Goal: Feedback & Contribution: Submit feedback/report problem

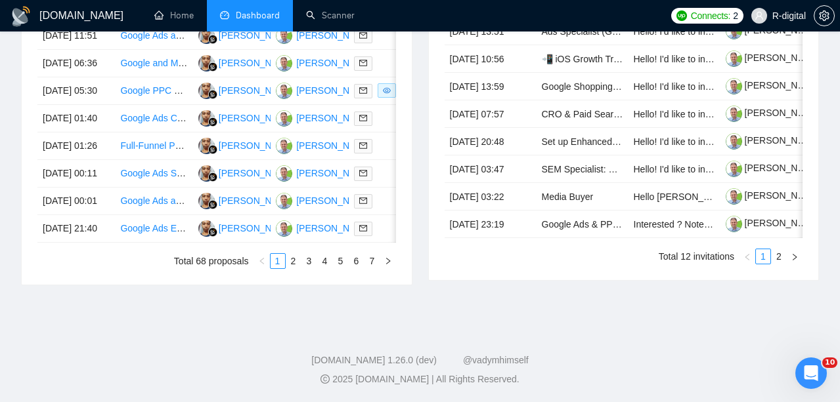
scroll to position [728, 0]
click at [98, 215] on td "[DATE] 00:01" at bounding box center [75, 202] width 77 height 28
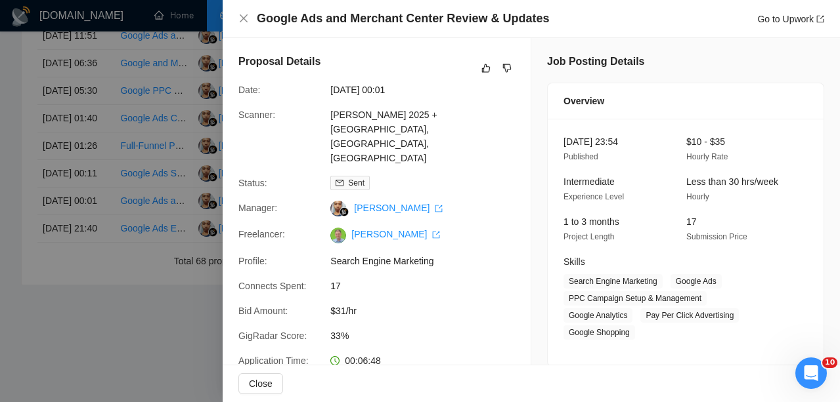
scroll to position [0, 0]
click at [504, 66] on icon "dislike" at bounding box center [506, 68] width 9 height 11
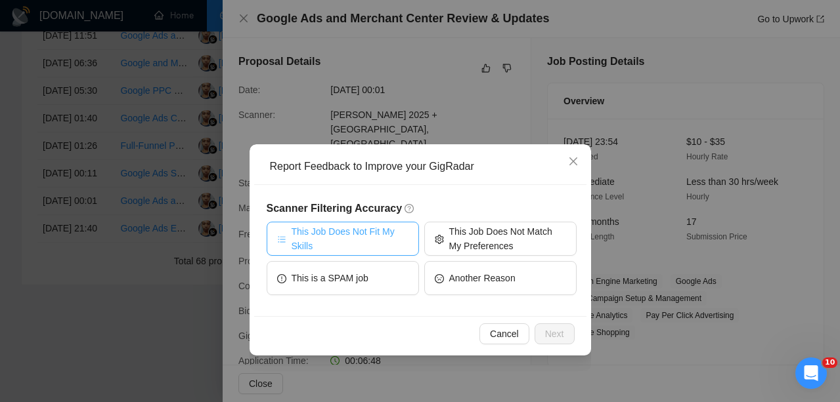
click at [368, 222] on button "This Job Does Not Fit My Skills" at bounding box center [343, 239] width 152 height 34
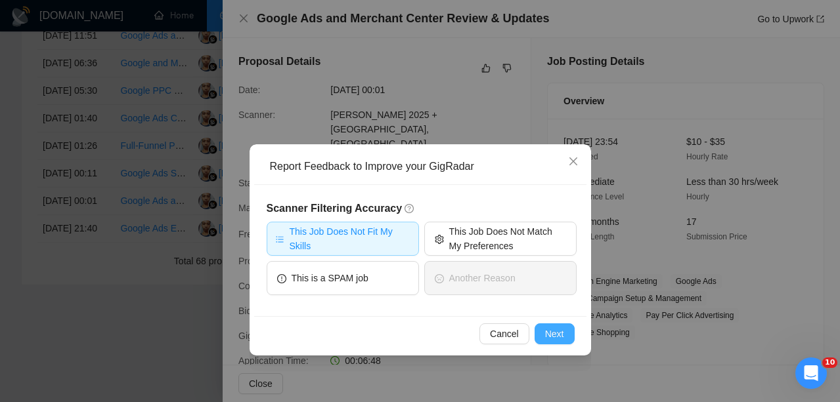
click at [547, 327] on span "Next" at bounding box center [554, 334] width 19 height 14
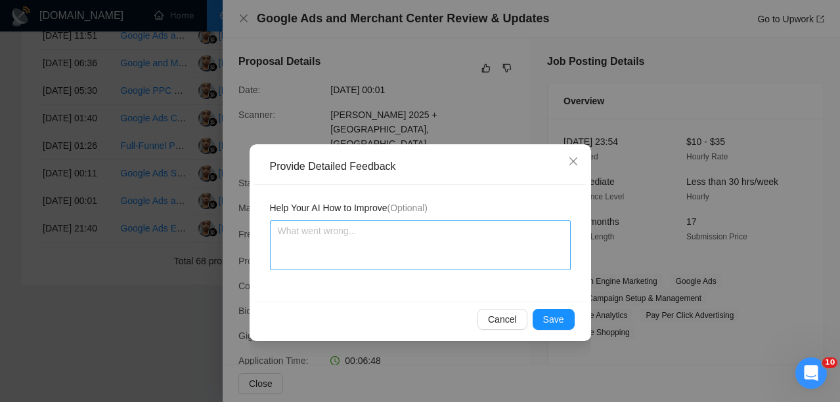
scroll to position [767, 0]
click at [540, 261] on textarea at bounding box center [420, 246] width 301 height 50
type textarea "ш"
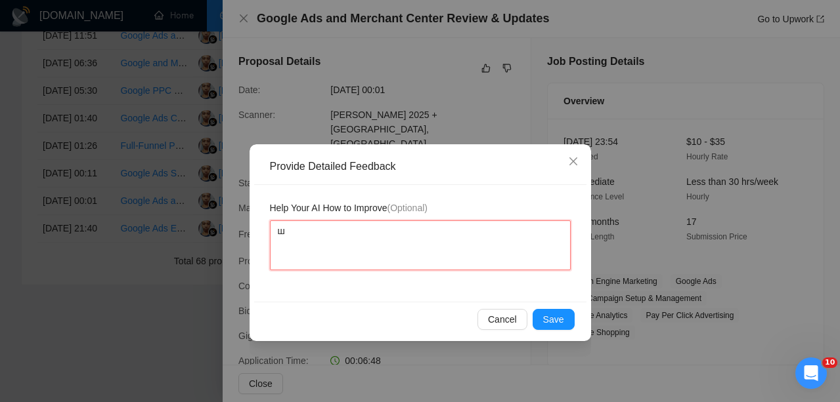
type textarea "ше"
type textarea "ш"
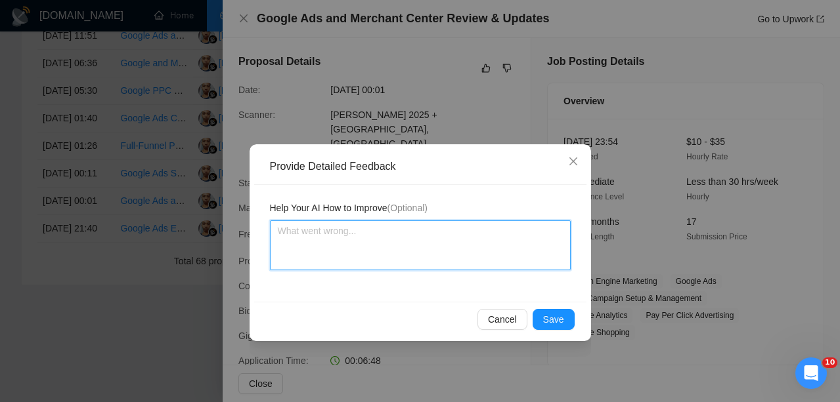
type textarea "i"
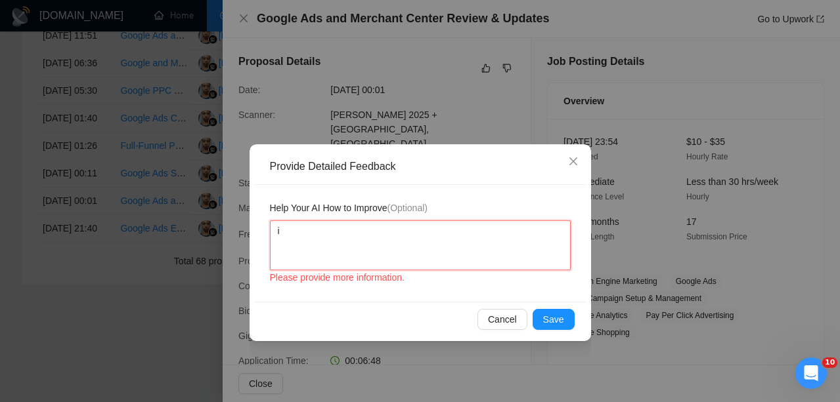
type textarea "it"
type textarea "its"
type textarea "its j"
type textarea "its ju"
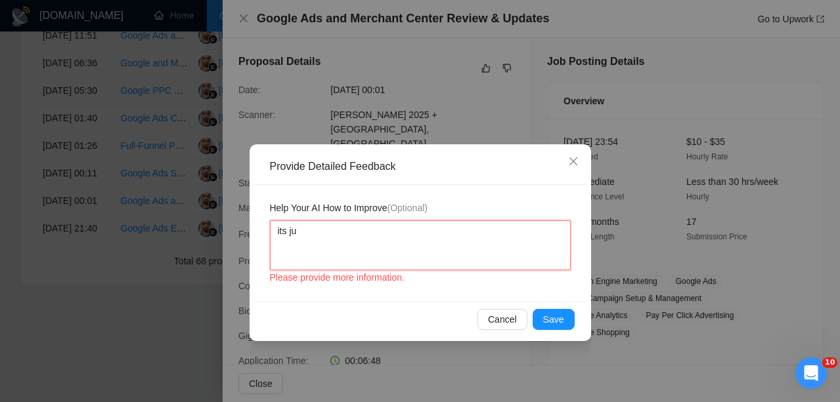
type textarea "its jus"
type textarea "its just"
type textarea "its just t"
type textarea "its just"
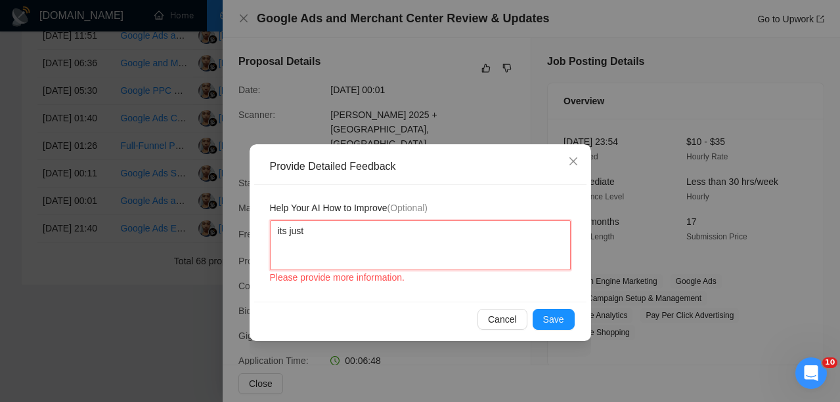
type textarea "its just r"
type textarea "its just re"
type textarea "its just rev"
type textarea "its just revi"
type textarea "its just revie"
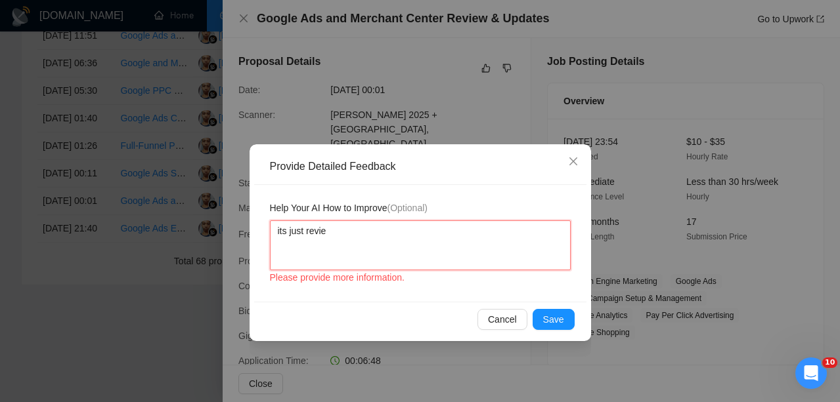
type textarea "its just review"
type textarea "its just review a"
type textarea "its just review an"
type textarea "its just review and"
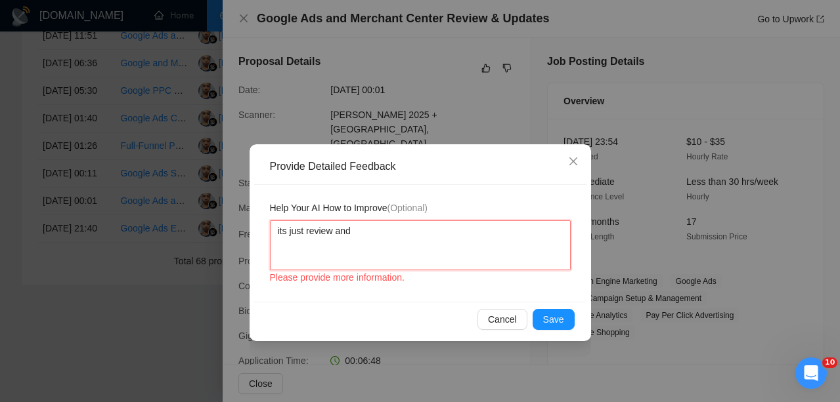
type textarea "its just review and"
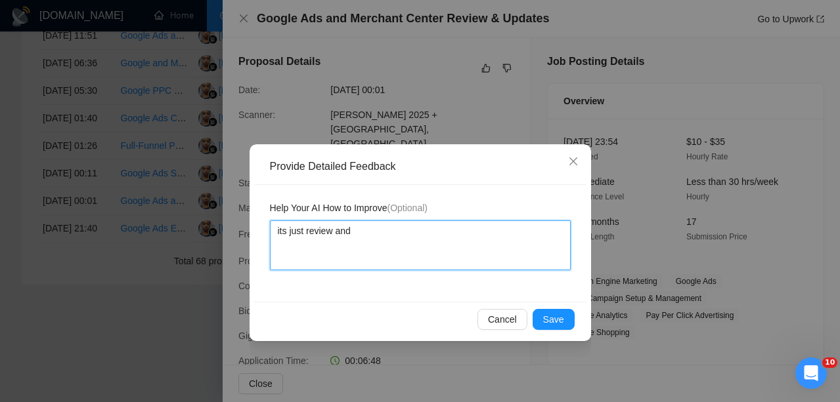
type textarea "its just review and u"
type textarea "its just review and up"
type textarea "its just review and upd"
type textarea "its just review and upda"
type textarea "its just review and updat"
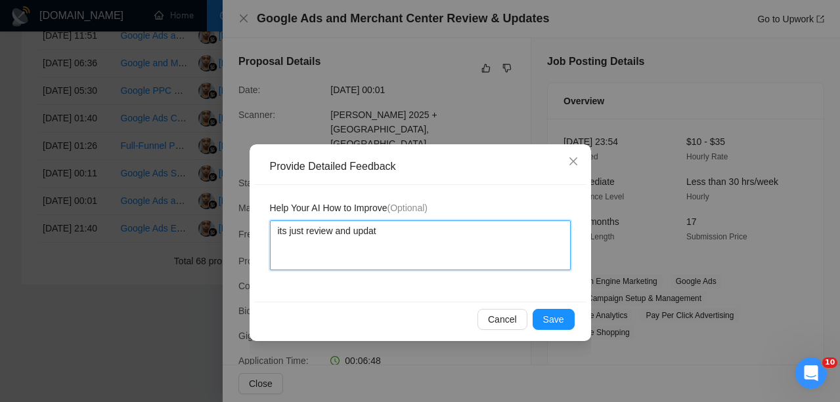
type textarea "its just review and update"
drag, startPoint x: 446, startPoint y: 227, endPoint x: 246, endPoint y: 227, distance: 200.9
click at [246, 227] on div "Provide Detailed Feedback Help Your AI How to Improve (Optional) its just revie…" at bounding box center [420, 201] width 840 height 402
type textarea "its just review and update"
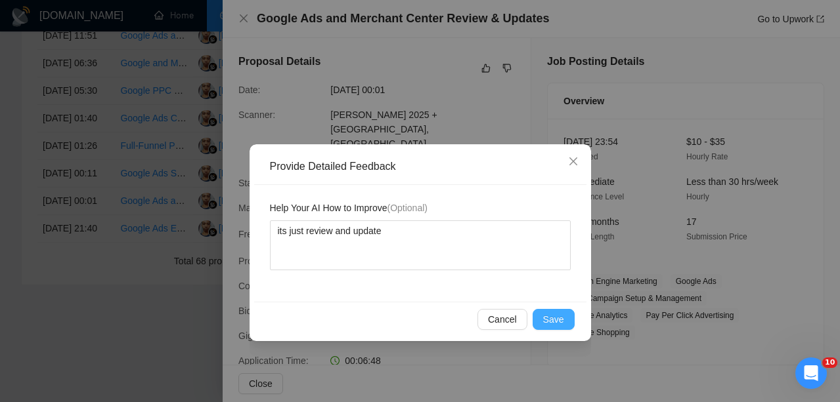
click at [548, 319] on span "Save" at bounding box center [553, 320] width 21 height 14
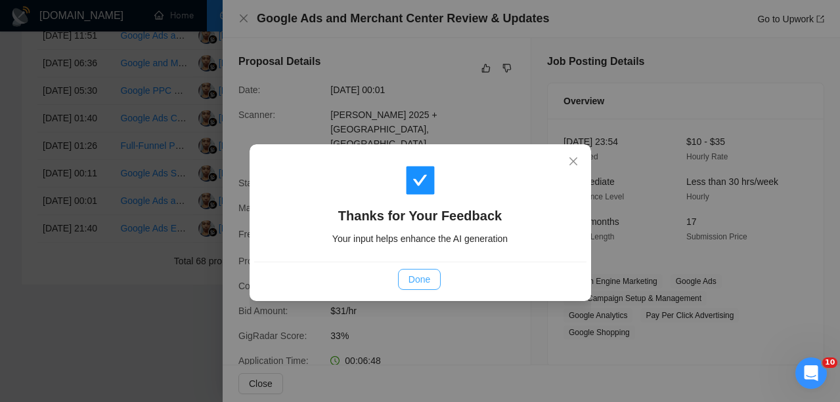
click at [410, 288] on button "Done" at bounding box center [419, 279] width 43 height 21
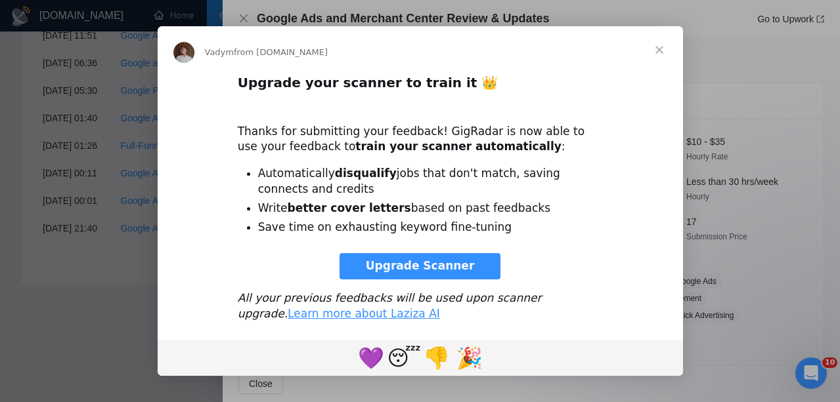
scroll to position [787, 0]
click at [660, 46] on span "Close" at bounding box center [659, 49] width 47 height 47
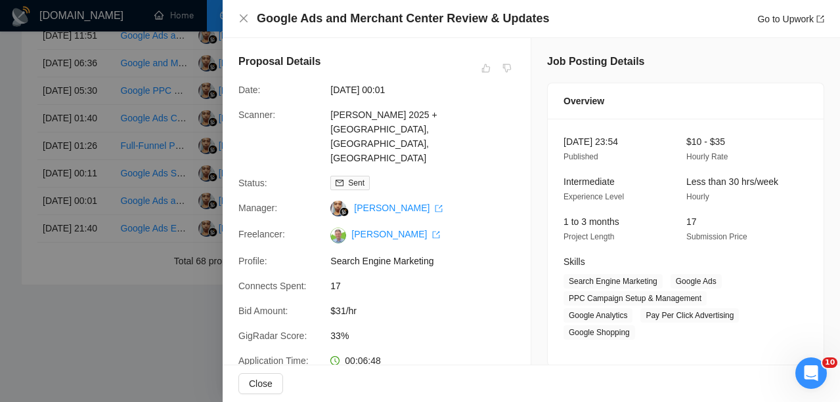
scroll to position [736, 0]
click at [97, 207] on div at bounding box center [420, 201] width 840 height 402
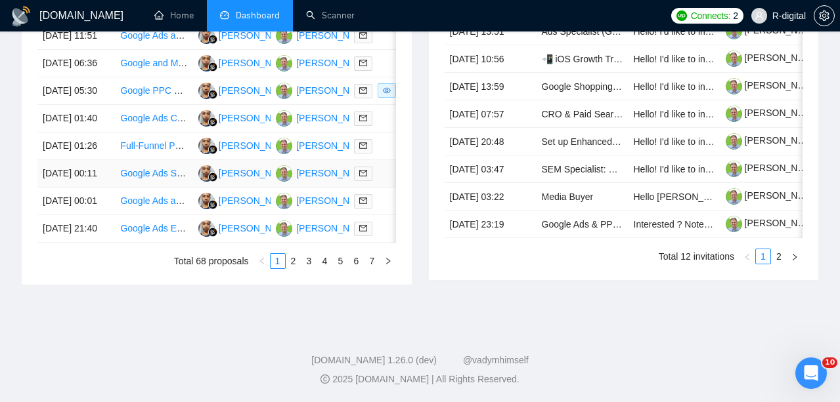
click at [101, 188] on td "[DATE] 00:11" at bounding box center [75, 174] width 77 height 28
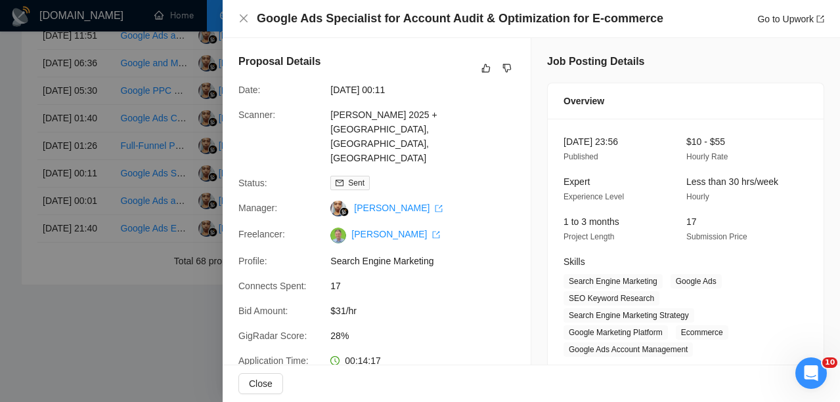
scroll to position [0, 0]
click at [511, 64] on button "button" at bounding box center [507, 68] width 16 height 16
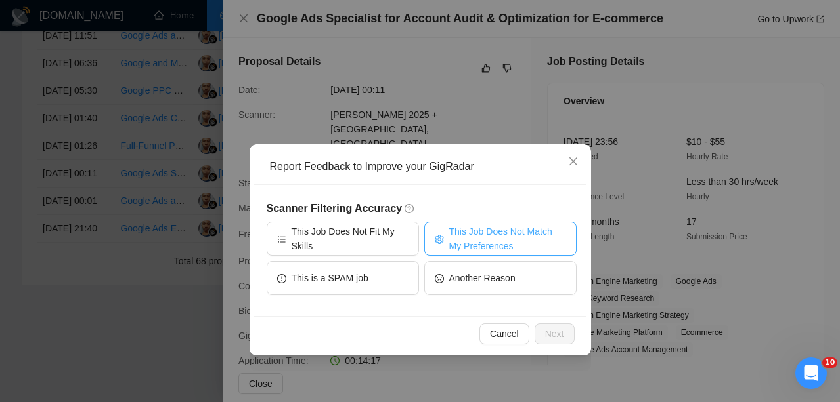
click at [471, 248] on span "This Job Does Not Match My Preferences" at bounding box center [507, 239] width 117 height 29
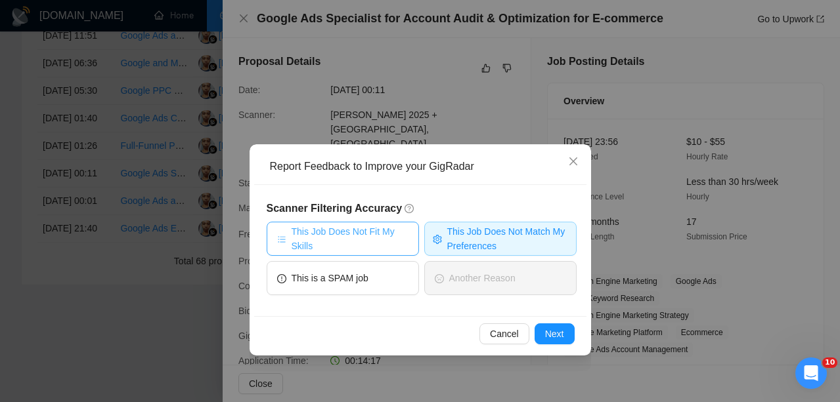
click at [387, 245] on span "This Job Does Not Fit My Skills" at bounding box center [350, 239] width 117 height 29
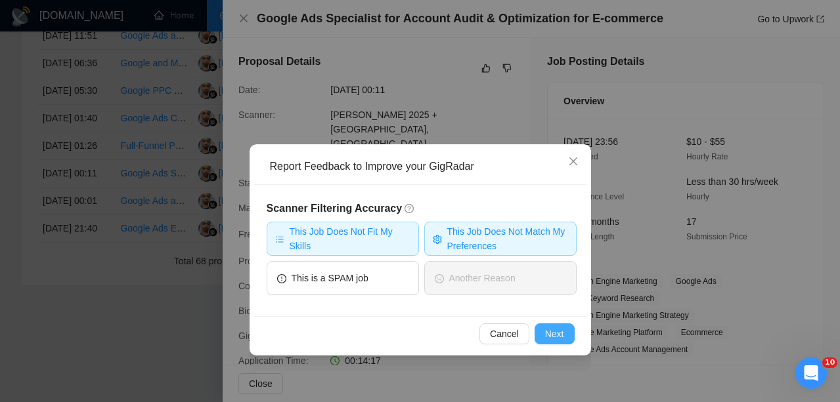
click at [534, 328] on button "Next" at bounding box center [554, 334] width 40 height 21
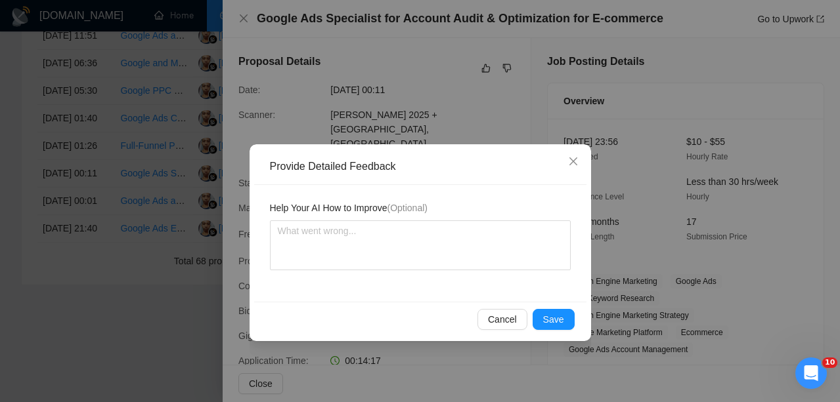
click at [471, 279] on div "Help Your AI How to Improve (Optional)" at bounding box center [420, 243] width 332 height 117
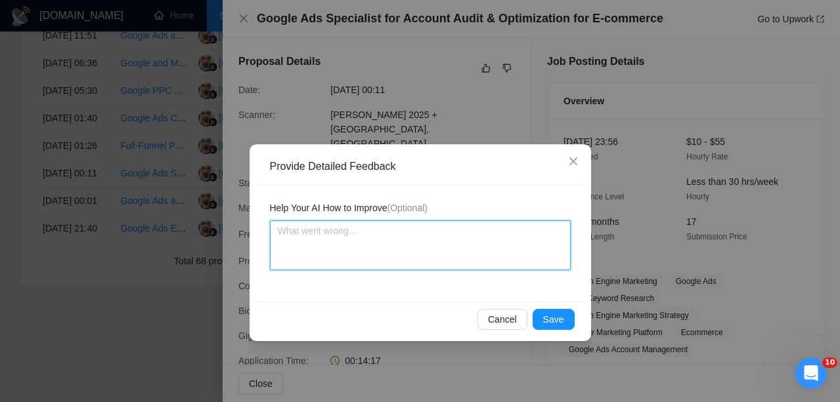
click at [455, 254] on textarea at bounding box center [420, 246] width 301 height 50
type textarea "N"
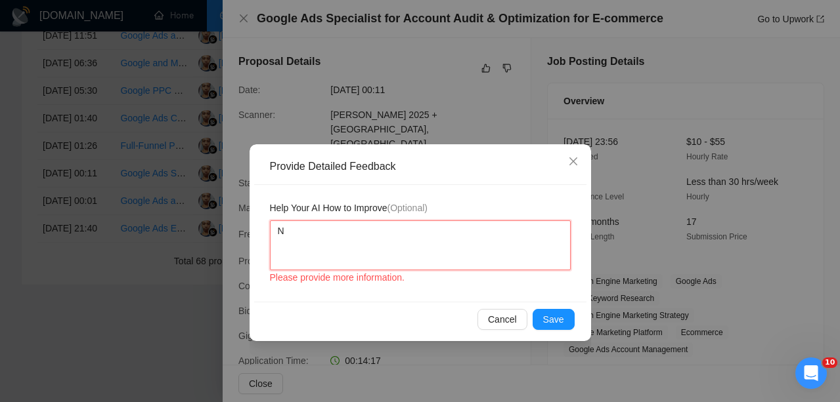
type textarea "No"
type textarea "Not"
type textarea "Not i"
type textarea "Not in"
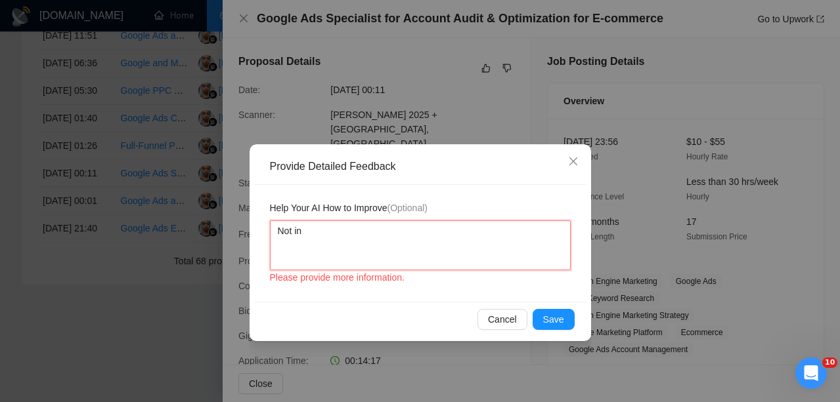
type textarea "Not int"
type textarea "Not inte"
type textarea "Not inter"
type textarea "Not intere"
type textarea "Not interes"
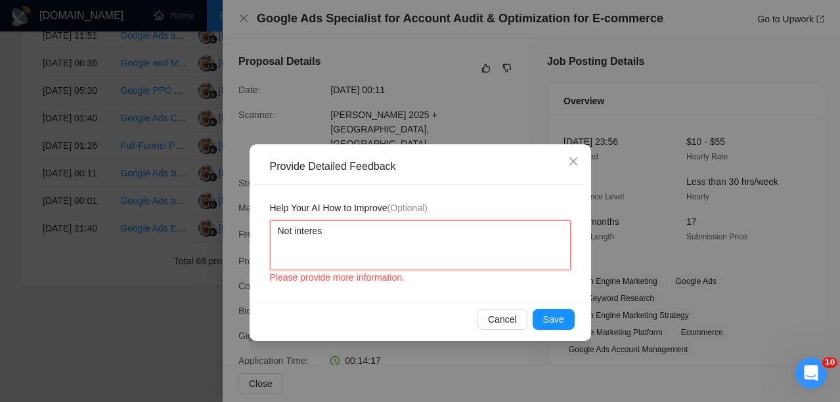
type textarea "Not interest"
type textarea "Not intereste"
type textarea "Not interested"
type textarea "Not interested j"
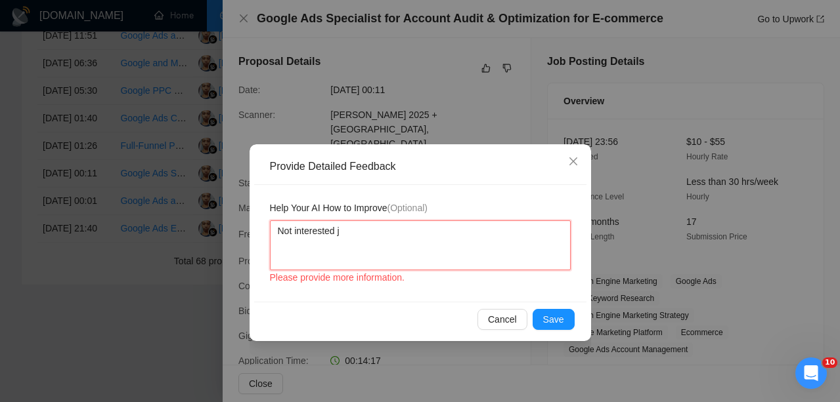
type textarea "Not interested ju"
type textarea "Not interested jus"
type textarea "Not interested jusr"
type textarea "Not interested just"
type textarea "Not interested just i"
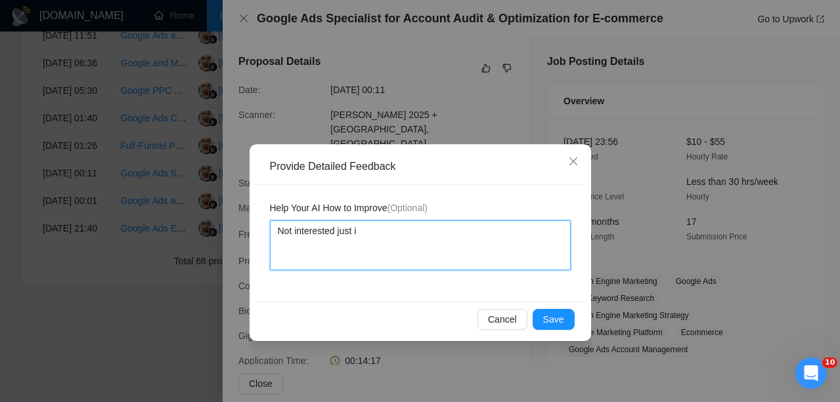
type textarea "Not interested just in"
type textarea "Not interested just in a"
type textarea "Not interested just in au"
type textarea "Not interested just in aud"
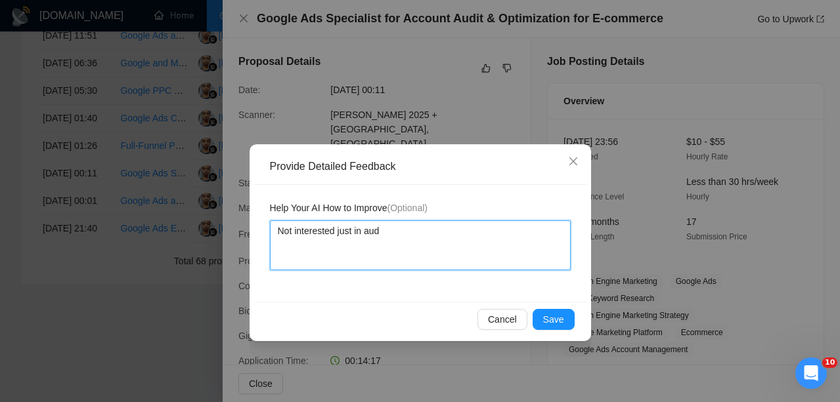
type textarea "Not interested just in audi"
type textarea "Not interested just in audit"
type textarea "Not interested just in audit a"
type textarea "Not interested just in audit an"
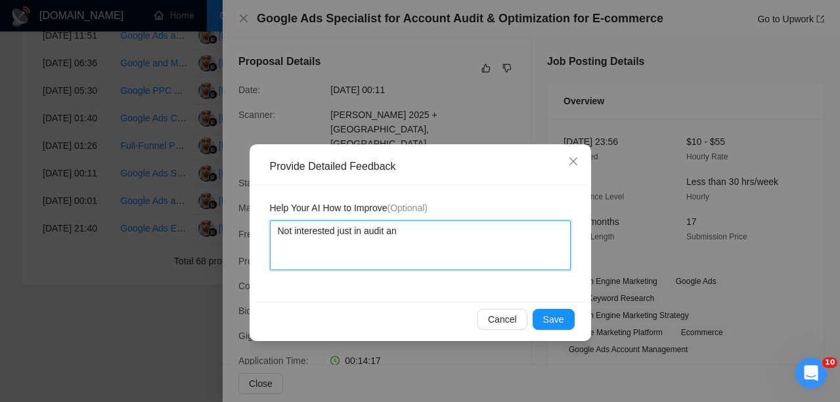
type textarea "Not interested just in audit and"
type textarea "Not interested just in audit and o"
type textarea "Not interested just in audit and op"
type textarea "Not interested just in audit and opt"
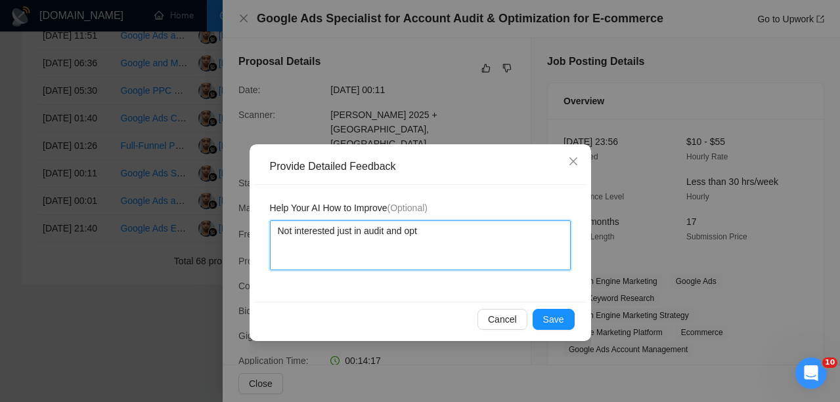
type textarea "Not interested just in audit and opti"
type textarea "Not interested just in audit and optim"
type textarea "Not interested just in audit and optimi"
type textarea "Not interested just in audit and optimiz"
type textarea "Not interested just in audit and optimiza"
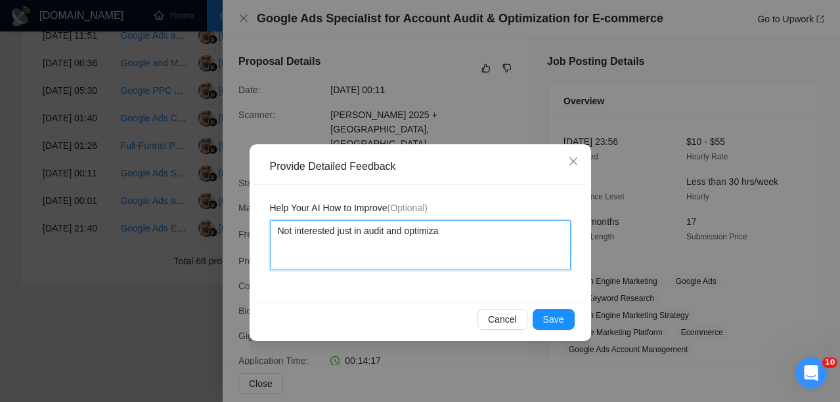
type textarea "Not interested just in audit and optimiz"
type textarea "Not interested just in audit and optimi"
type textarea "Not interested just in audit and optim"
type textarea "Not interested just in audit and opti"
type textarea "Not interested just in audit and opt"
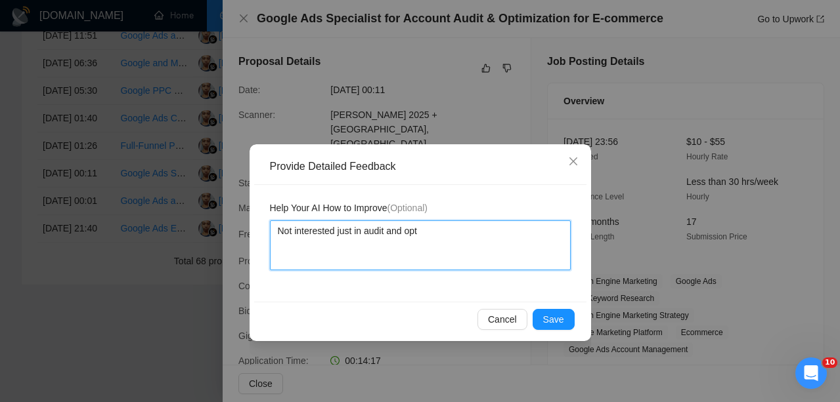
type textarea "Not interested just in audit and op"
type textarea "Not interested just in audit and o"
type textarea "Not interested just in audit and"
type textarea "Not interested just in audit and o"
type textarea "Not interested just in audit and of"
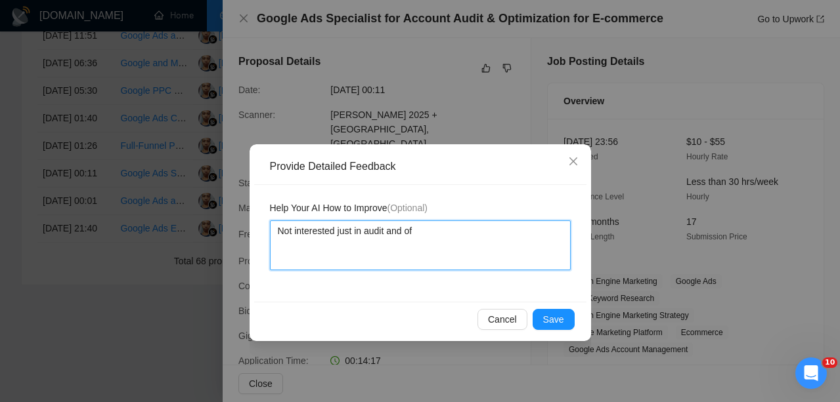
type textarea "Not interested just in audit and off"
type textarea "Not interested just in audit and offe"
type textarea "Not interested just in audit and offer"
type textarea "Not interested just in audit and offer f"
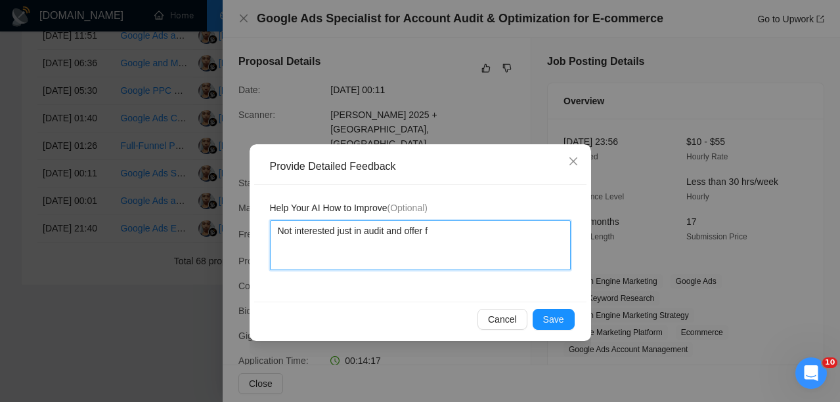
type textarea "Not interested just in audit and offer fo"
type textarea "Not interested just in audit and offer f"
type textarea "Not interested just in audit and offer"
type textarea "Not interested just in audit and offe"
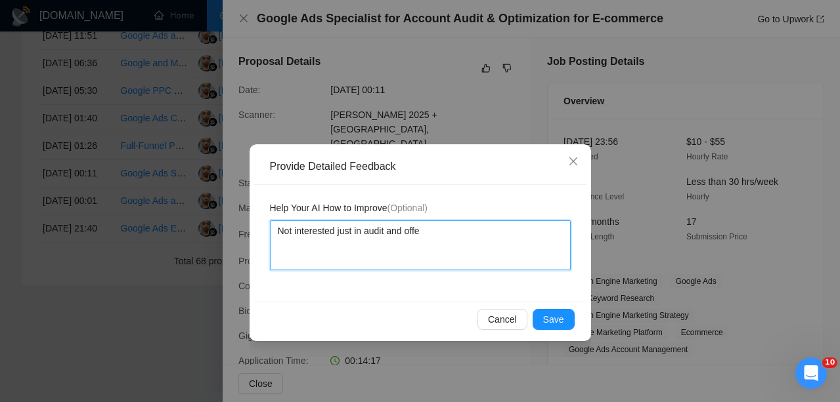
type textarea "Not interested just in audit and off"
type textarea "Not interested just in audit and of"
type textarea "Not interested just in audit and o"
type textarea "Not interested just in audit and"
type textarea "Not interested just in audit and p"
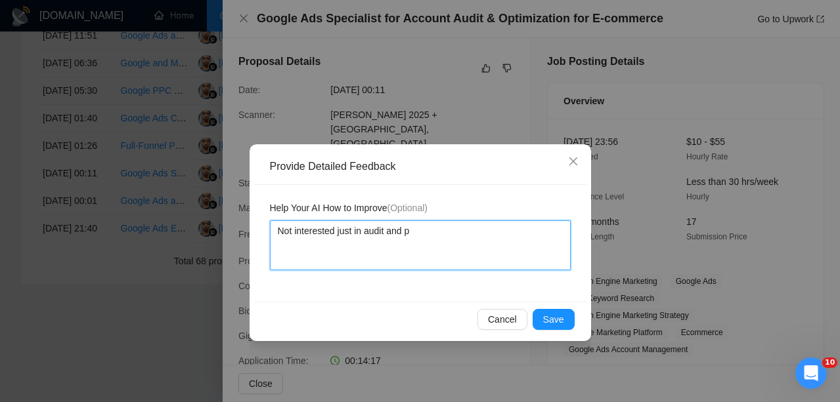
type textarea "Not interested just in audit and pr"
drag, startPoint x: 542, startPoint y: 233, endPoint x: 177, endPoint y: 228, distance: 364.4
click at [177, 228] on div "Provide Detailed Feedback Help Your AI How to Improve (Optional) Not interested…" at bounding box center [420, 201] width 840 height 402
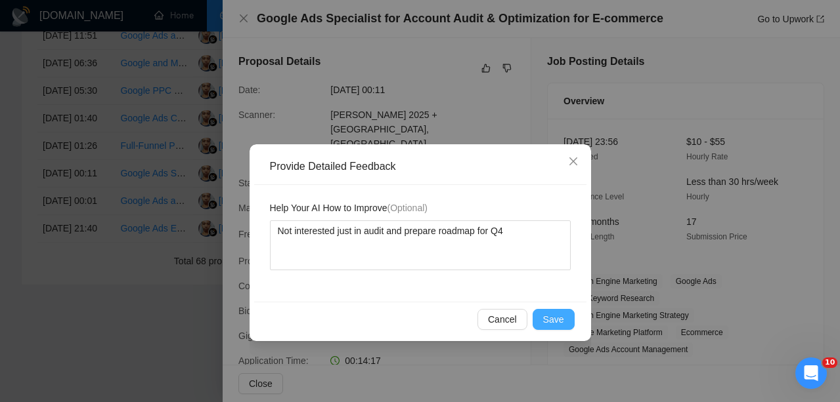
click at [573, 318] on button "Save" at bounding box center [554, 319] width 42 height 21
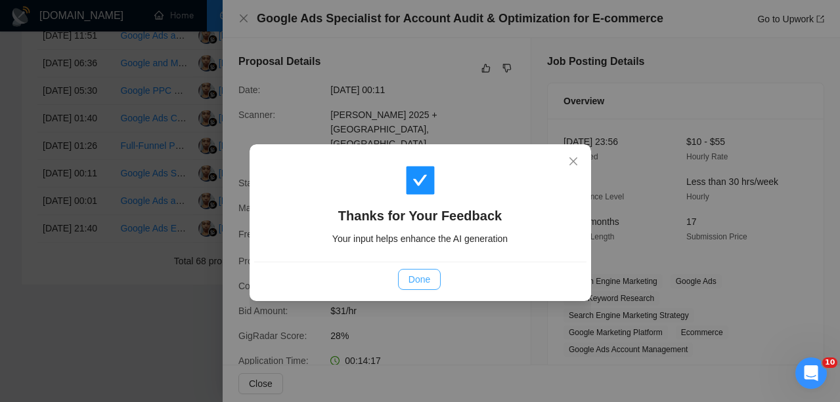
click at [433, 281] on button "Done" at bounding box center [419, 279] width 43 height 21
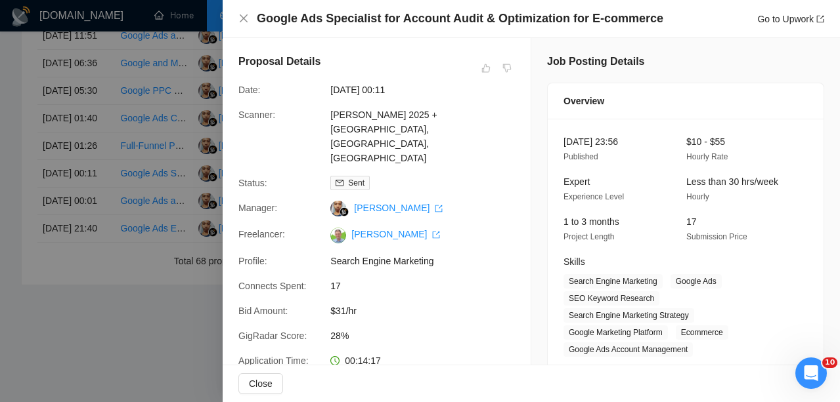
click at [156, 163] on div at bounding box center [420, 201] width 840 height 402
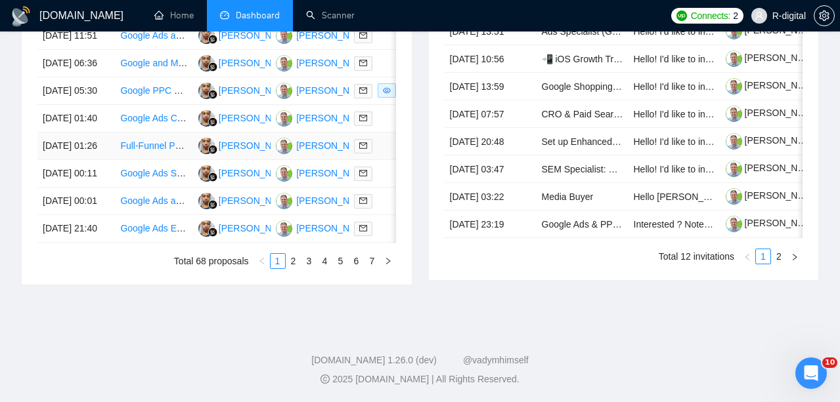
click at [89, 158] on td "[DATE] 01:26" at bounding box center [75, 147] width 77 height 28
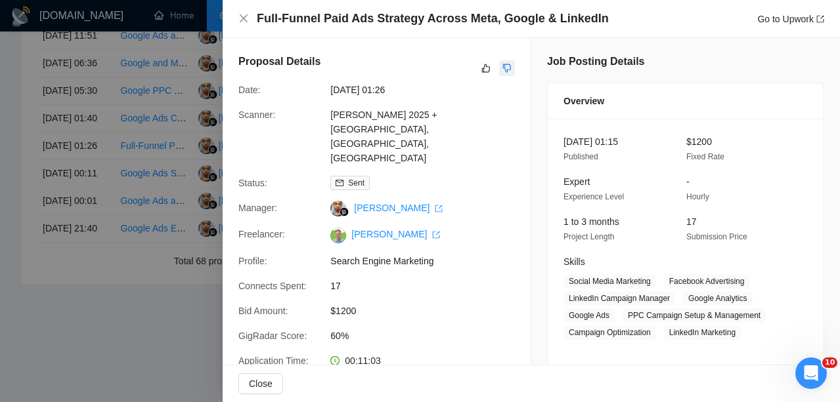
click at [507, 70] on icon "dislike" at bounding box center [507, 68] width 9 height 9
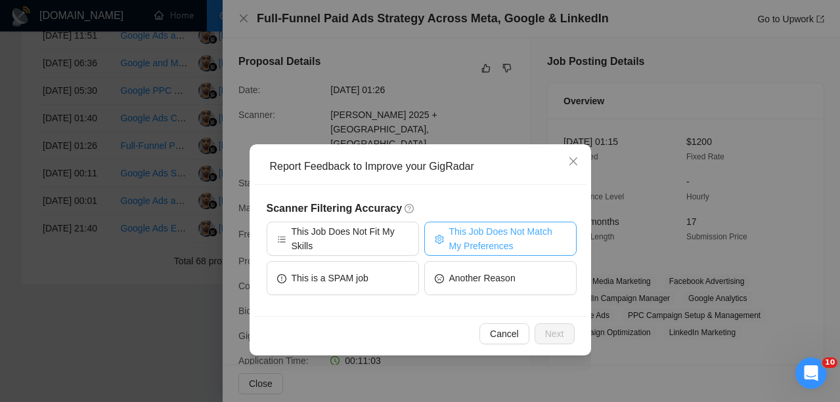
click at [479, 240] on span "This Job Does Not Match My Preferences" at bounding box center [507, 239] width 117 height 29
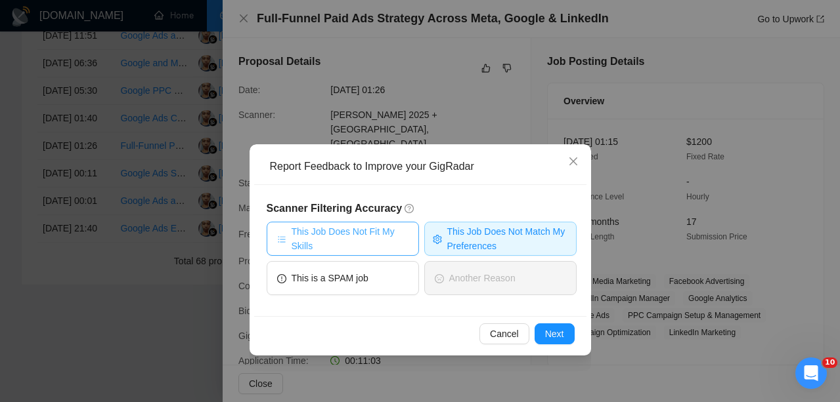
click at [380, 234] on span "This Job Does Not Fit My Skills" at bounding box center [350, 239] width 117 height 29
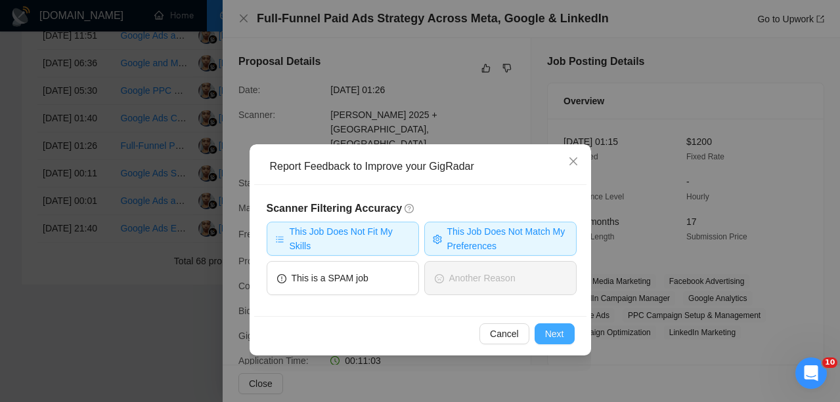
click at [566, 330] on button "Next" at bounding box center [554, 334] width 40 height 21
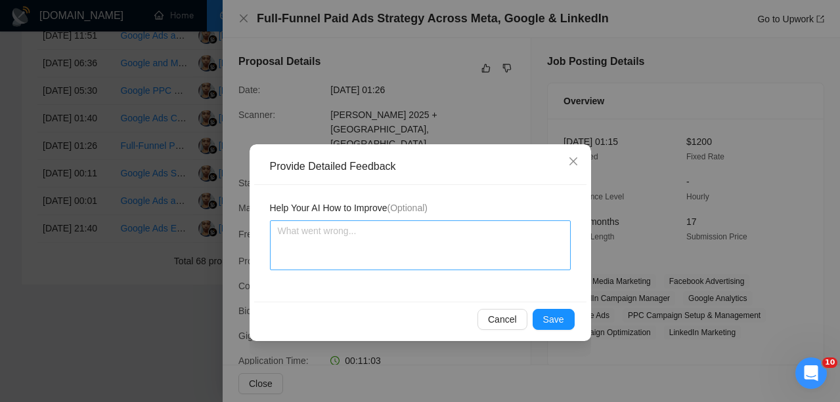
scroll to position [787, 0]
click at [462, 236] on textarea at bounding box center [420, 246] width 301 height 50
paste textarea "just audit and prepare roadmap for Q4"
click at [387, 230] on textarea "just audit and prepare roadmap for Q4" at bounding box center [420, 246] width 301 height 50
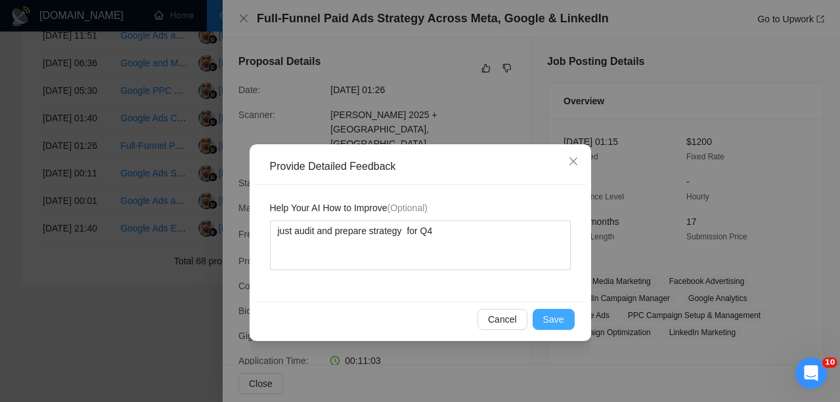
click at [546, 320] on span "Save" at bounding box center [553, 320] width 21 height 14
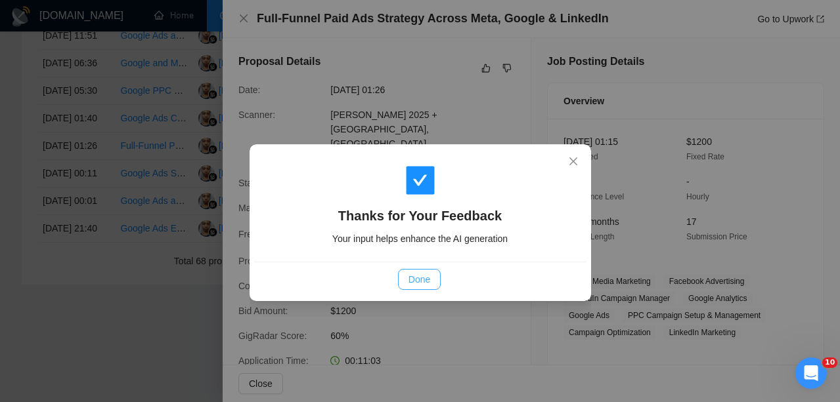
click at [428, 270] on button "Done" at bounding box center [419, 279] width 43 height 21
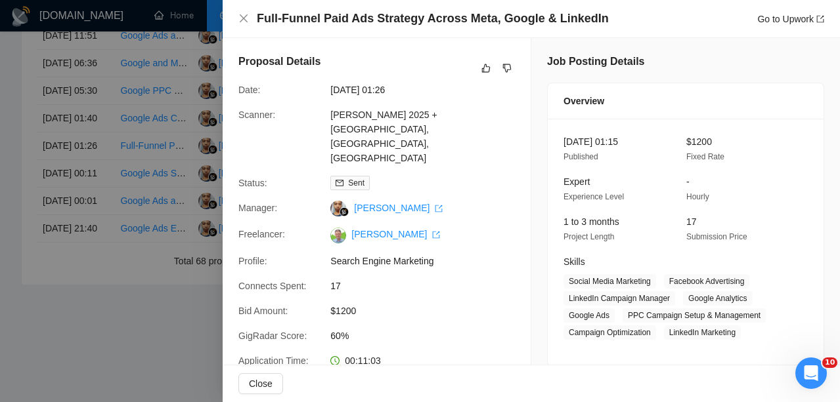
click at [92, 118] on div at bounding box center [420, 201] width 840 height 402
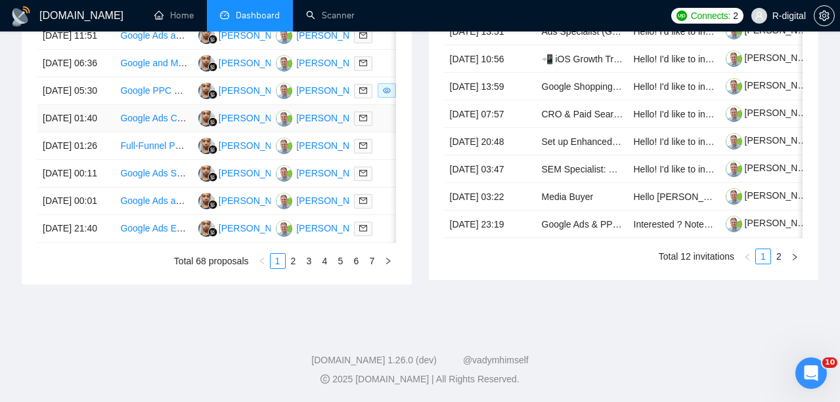
scroll to position [701, 0]
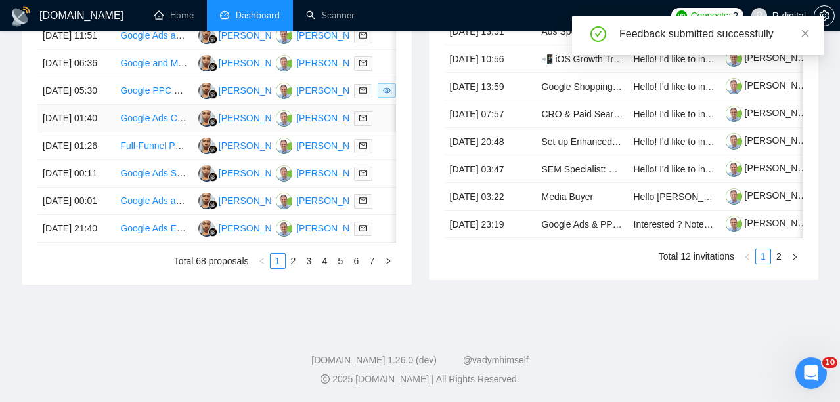
click at [102, 133] on td "[DATE] 01:40" at bounding box center [75, 119] width 77 height 28
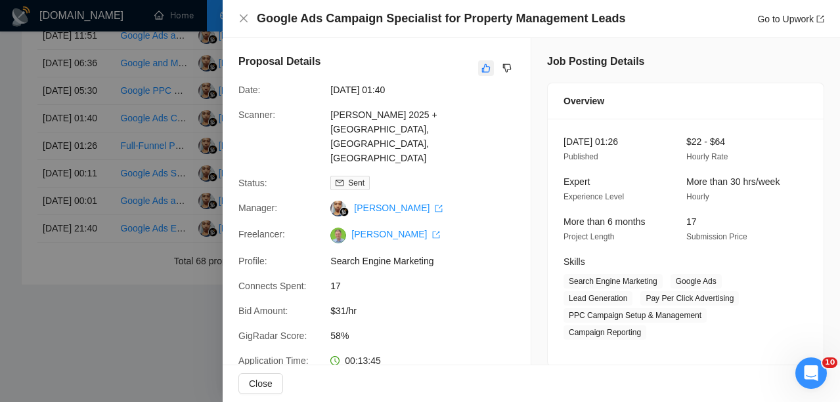
scroll to position [0, 0]
click at [489, 68] on icon "like" at bounding box center [485, 68] width 9 height 11
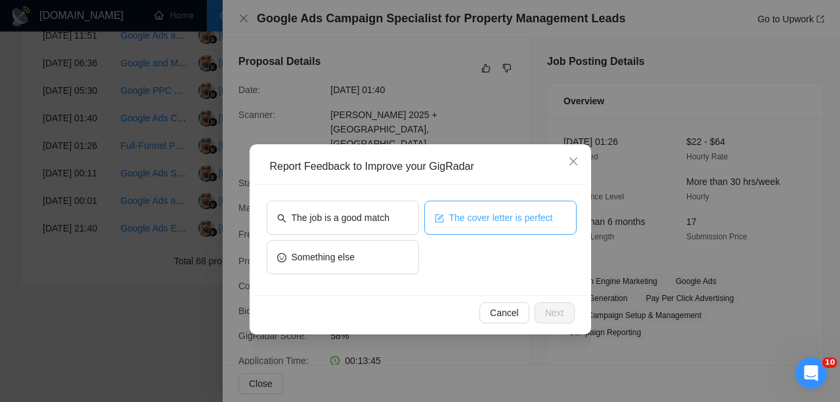
click at [497, 214] on span "The cover letter is perfect" at bounding box center [501, 218] width 104 height 14
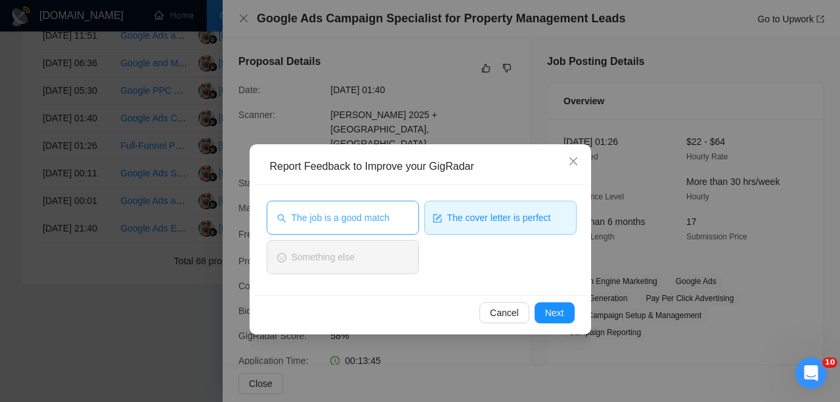
click at [375, 228] on button "The job is a good match" at bounding box center [343, 218] width 152 height 34
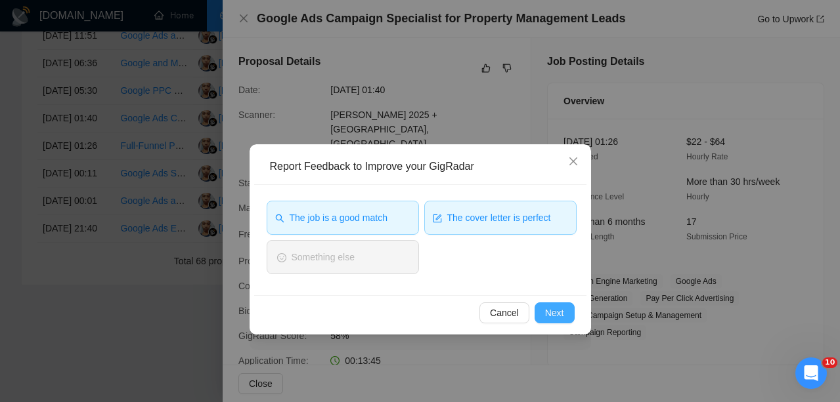
click at [558, 314] on span "Next" at bounding box center [554, 313] width 19 height 14
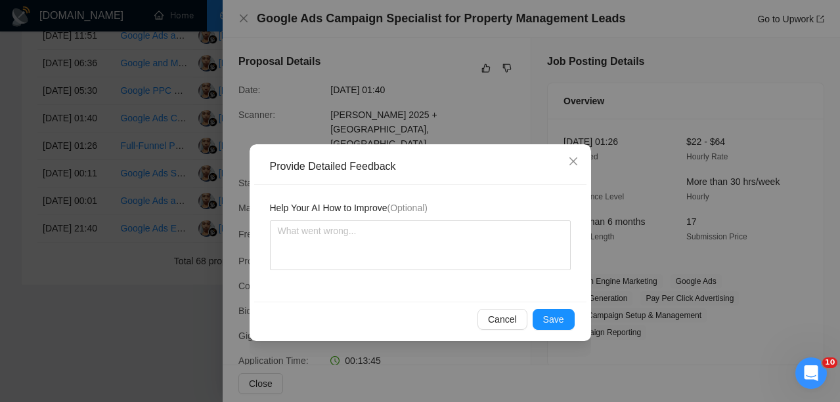
click at [558, 314] on span "Save" at bounding box center [553, 320] width 21 height 14
click at [558, 314] on div "Provide Detailed Feedback Help Your AI How to Improve (Optional) Cancel Save" at bounding box center [420, 201] width 840 height 402
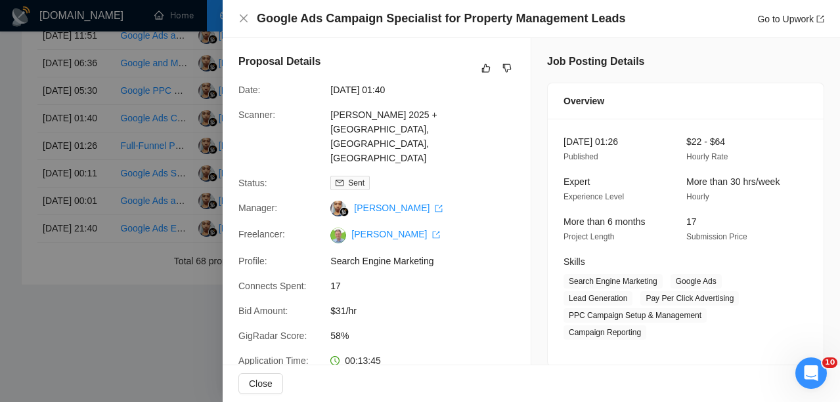
click at [79, 206] on div at bounding box center [420, 201] width 840 height 402
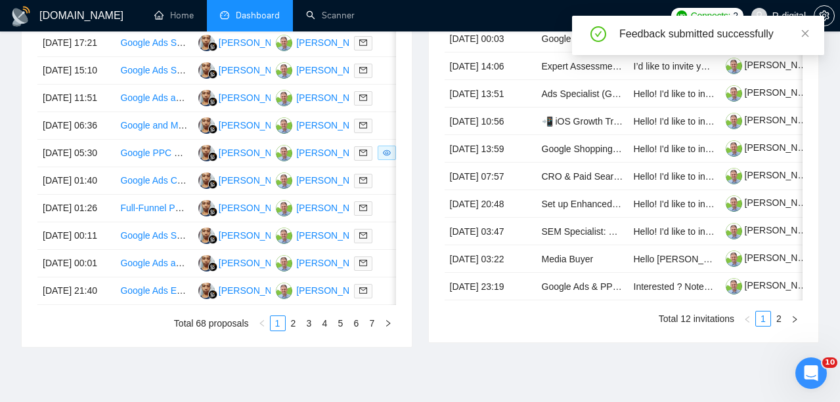
scroll to position [600, 0]
click at [79, 167] on td "[DATE] 05:30" at bounding box center [75, 154] width 77 height 28
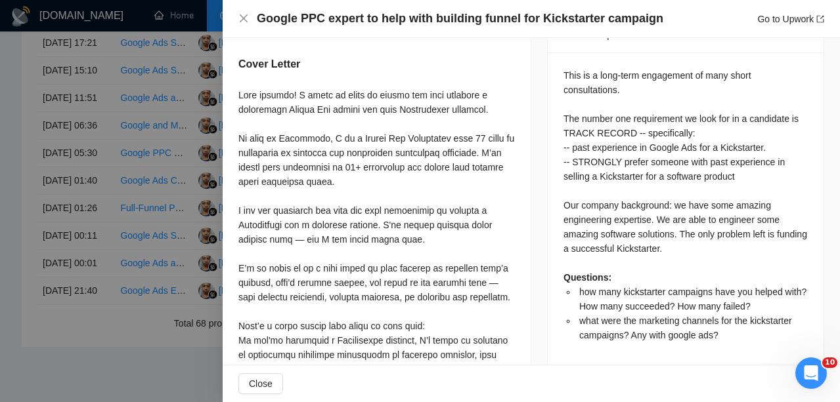
scroll to position [546, 0]
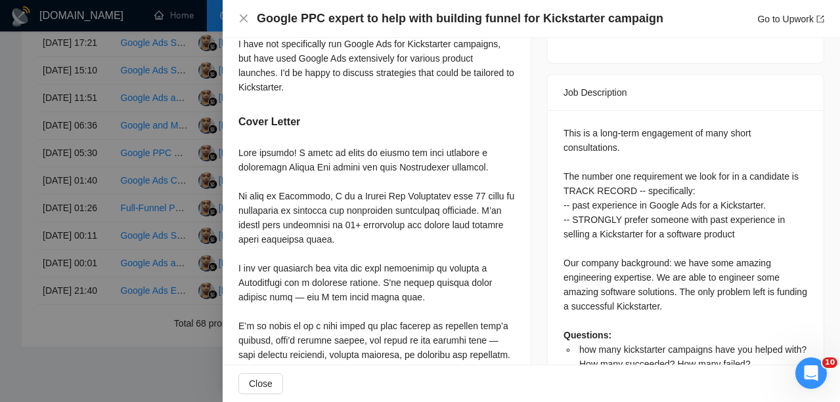
click at [616, 208] on div "This is a long-term engagement of many short consultations. The number one requ…" at bounding box center [685, 263] width 244 height 274
copy div "Kickstarter"
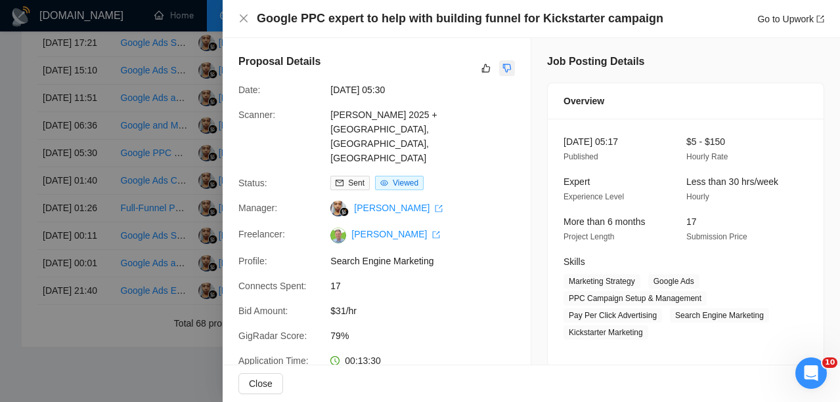
scroll to position [0, 0]
click at [511, 70] on button "button" at bounding box center [507, 68] width 16 height 16
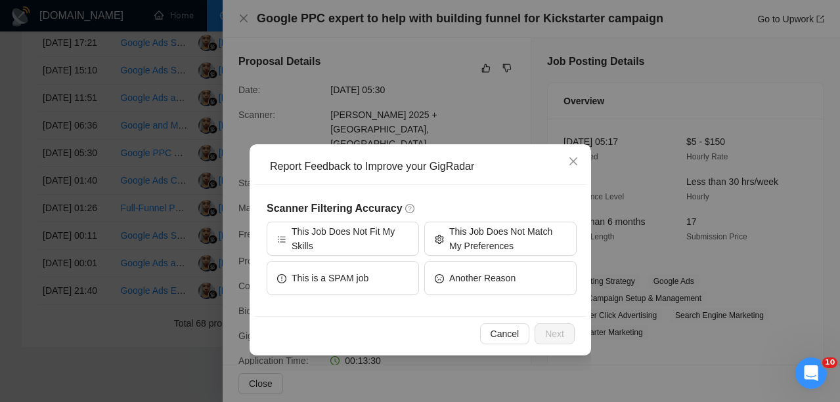
click at [380, 201] on h5 "Scanner Filtering Accuracy" at bounding box center [422, 209] width 310 height 16
click at [379, 235] on span "This Job Does Not Fit My Skills" at bounding box center [350, 239] width 117 height 29
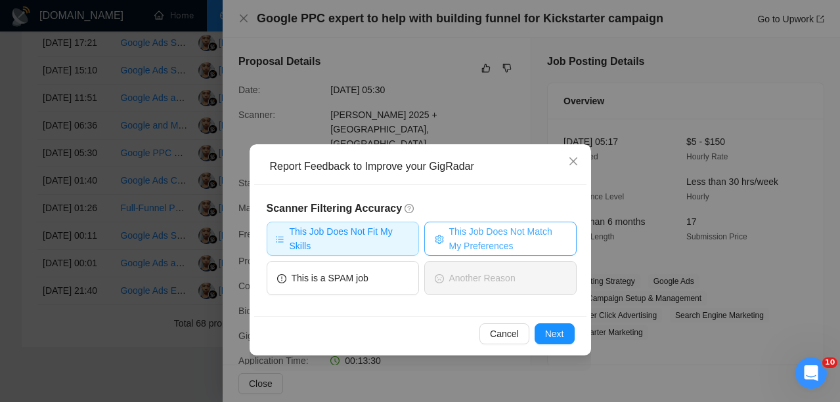
click at [479, 238] on span "This Job Does Not Match My Preferences" at bounding box center [507, 239] width 117 height 29
click at [553, 350] on div "Cancel Next" at bounding box center [420, 333] width 332 height 35
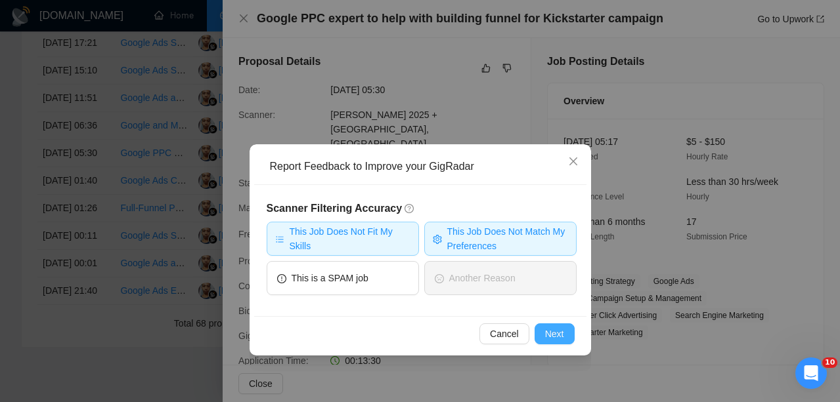
click at [552, 336] on span "Next" at bounding box center [554, 334] width 19 height 14
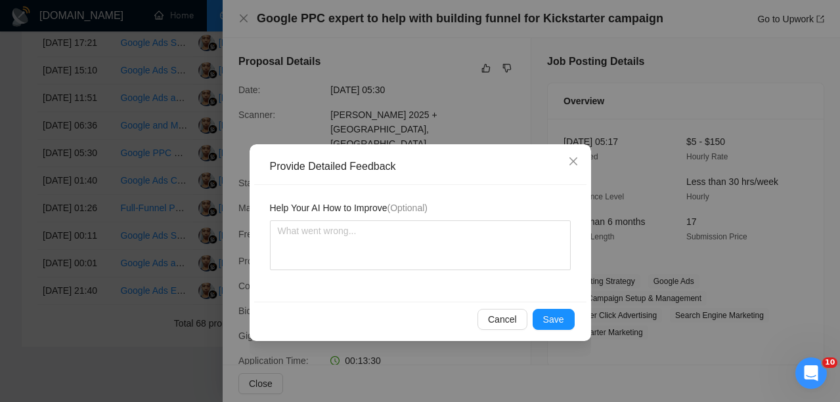
click at [422, 272] on div "Help Your AI How to Improve (Optional)" at bounding box center [420, 243] width 332 height 117
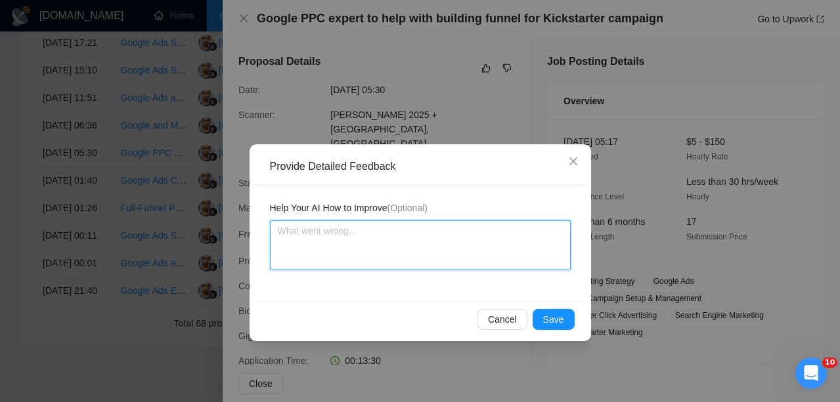
click at [399, 245] on textarea at bounding box center [420, 246] width 301 height 50
paste textarea "looking for expierence with Kickstarter"
click at [284, 229] on textarea "looking for expierence with Kickstarter" at bounding box center [420, 246] width 301 height 50
click at [337, 232] on textarea "looking for expierence with Kickstarter" at bounding box center [420, 246] width 301 height 50
click at [368, 230] on textarea "looking for expierence with Kickstarter" at bounding box center [420, 246] width 301 height 50
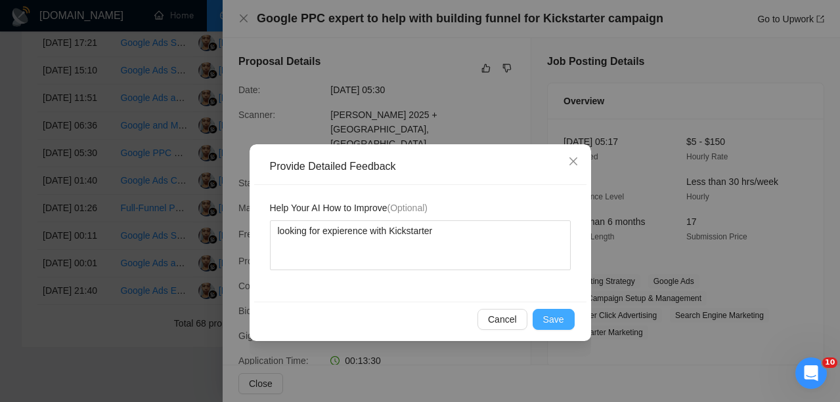
click at [558, 314] on span "Save" at bounding box center [553, 320] width 21 height 14
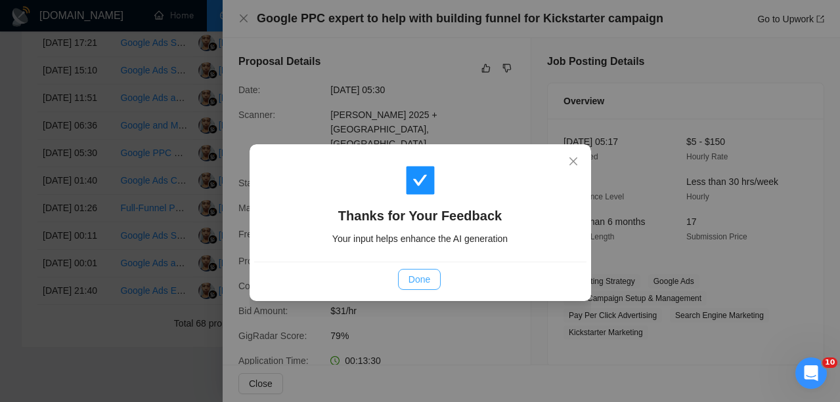
click at [422, 274] on span "Done" at bounding box center [419, 279] width 22 height 14
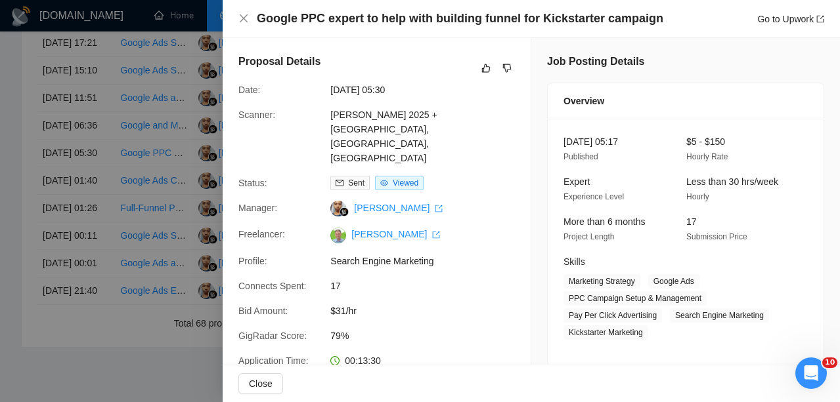
click at [102, 232] on div at bounding box center [420, 201] width 840 height 402
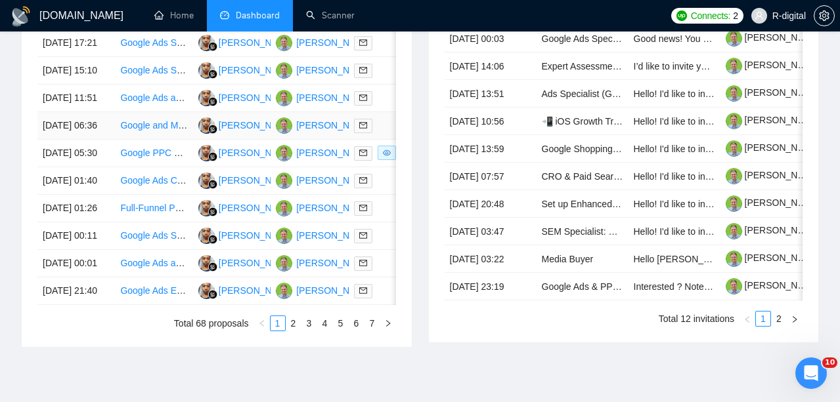
click at [84, 140] on td "[DATE] 06:36" at bounding box center [75, 126] width 77 height 28
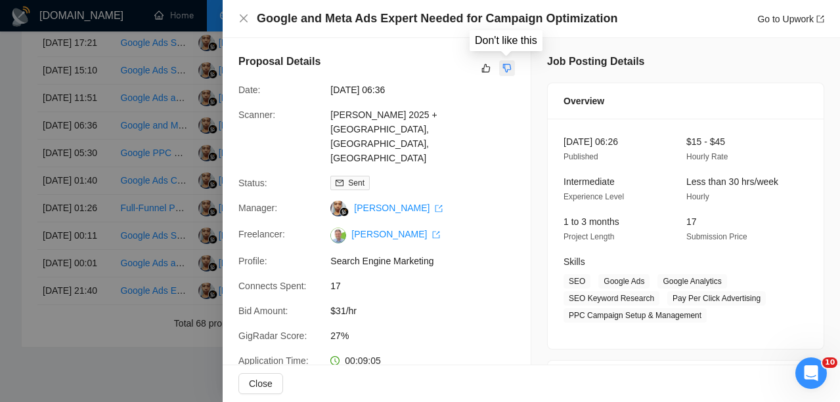
click at [510, 65] on icon "dislike" at bounding box center [506, 68] width 9 height 11
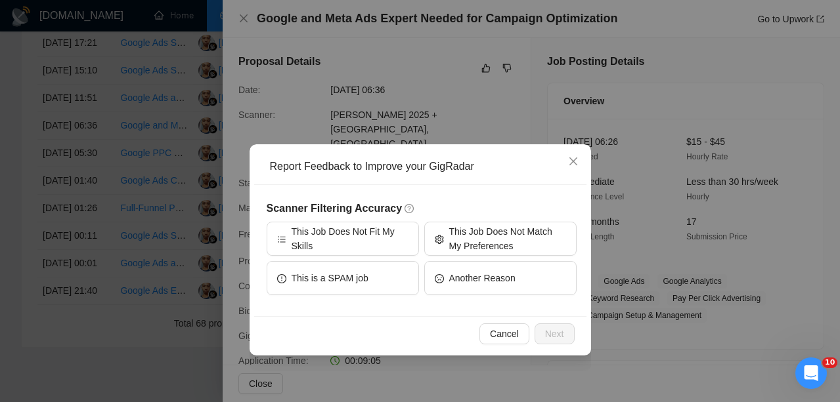
click at [475, 215] on h5 "Scanner Filtering Accuracy" at bounding box center [422, 209] width 310 height 16
click at [451, 240] on span "This Job Does Not Match My Preferences" at bounding box center [507, 239] width 117 height 29
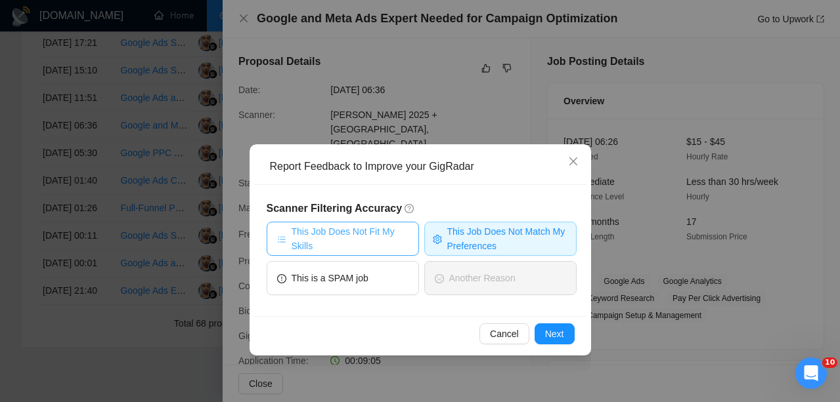
click at [370, 246] on span "This Job Does Not Fit My Skills" at bounding box center [350, 239] width 117 height 29
click at [567, 339] on button "Next" at bounding box center [554, 334] width 40 height 21
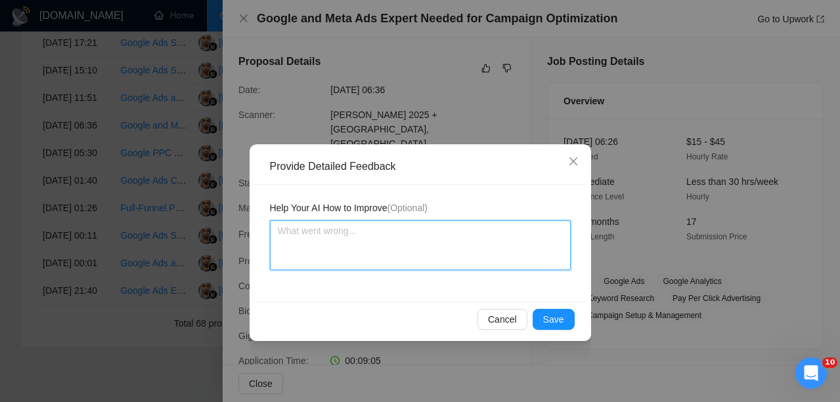
click at [433, 243] on textarea at bounding box center [420, 246] width 301 height 50
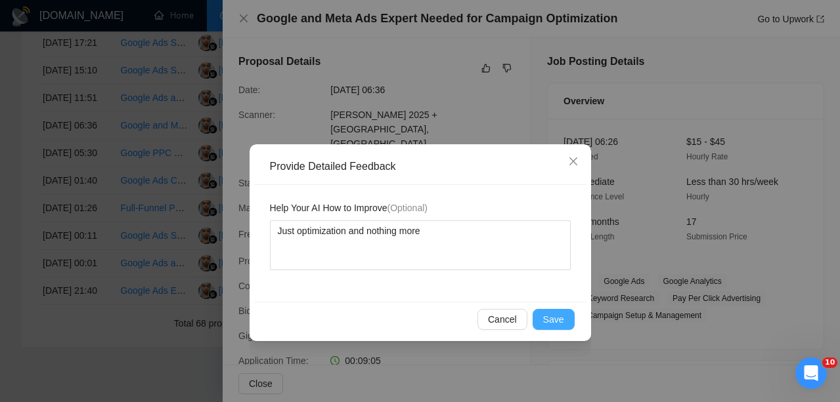
click at [551, 322] on span "Save" at bounding box center [553, 320] width 21 height 14
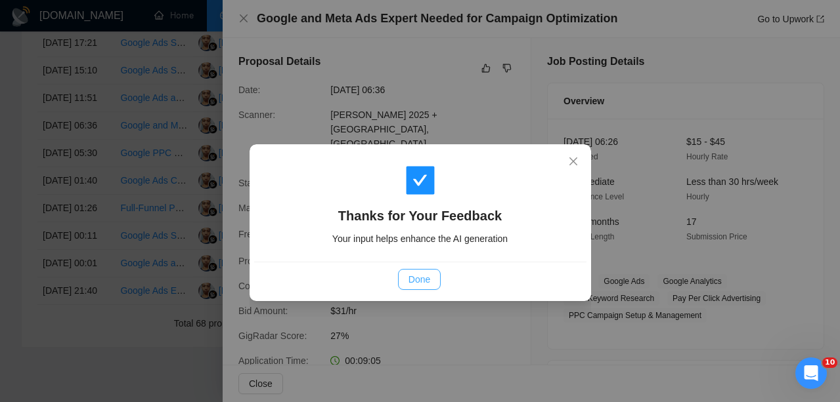
click at [420, 280] on span "Done" at bounding box center [419, 279] width 22 height 14
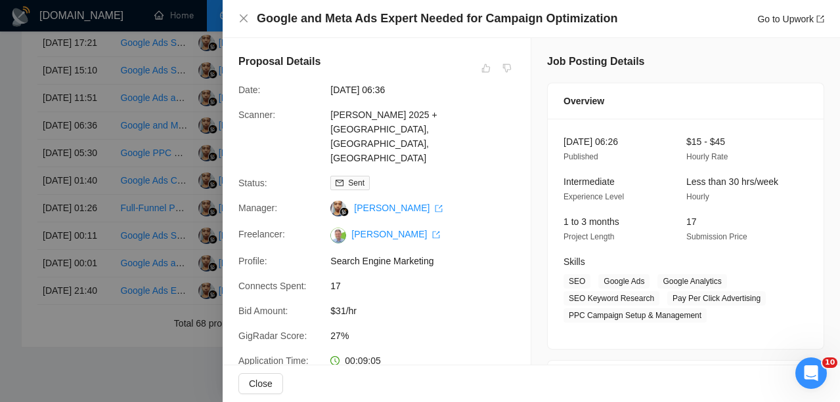
click at [110, 219] on div at bounding box center [420, 201] width 840 height 402
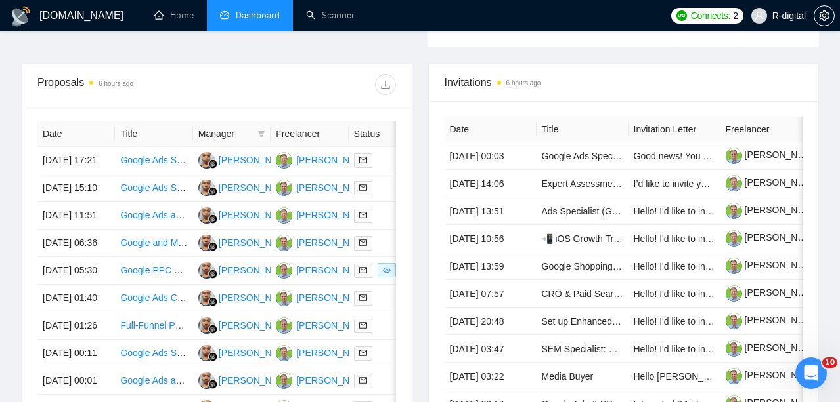
scroll to position [477, 0]
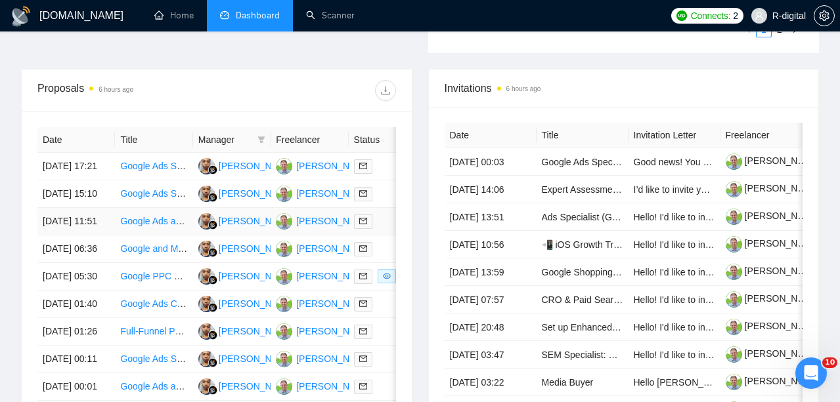
click at [96, 236] on td "[DATE] 11:51" at bounding box center [75, 222] width 77 height 28
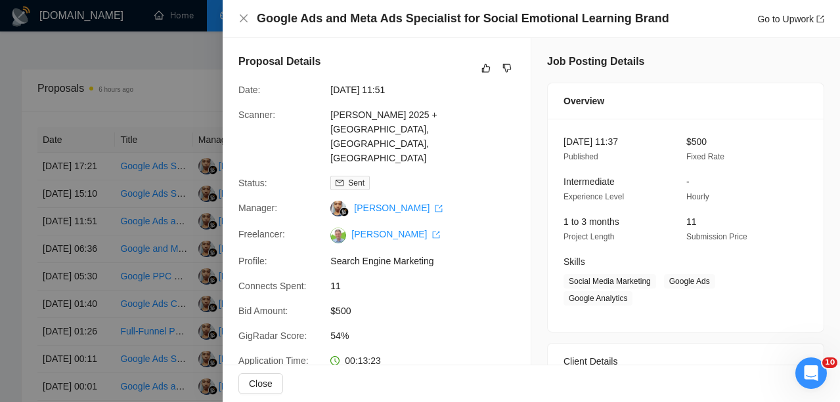
scroll to position [0, 0]
click at [485, 73] on icon "like" at bounding box center [485, 68] width 9 height 11
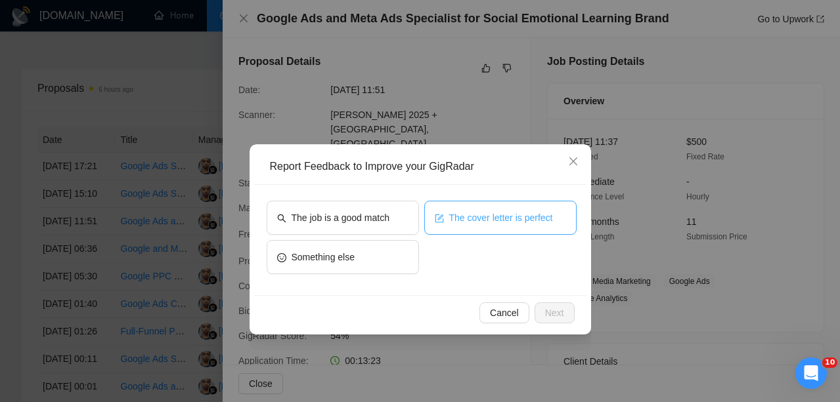
click at [483, 219] on span "The cover letter is perfect" at bounding box center [501, 218] width 104 height 14
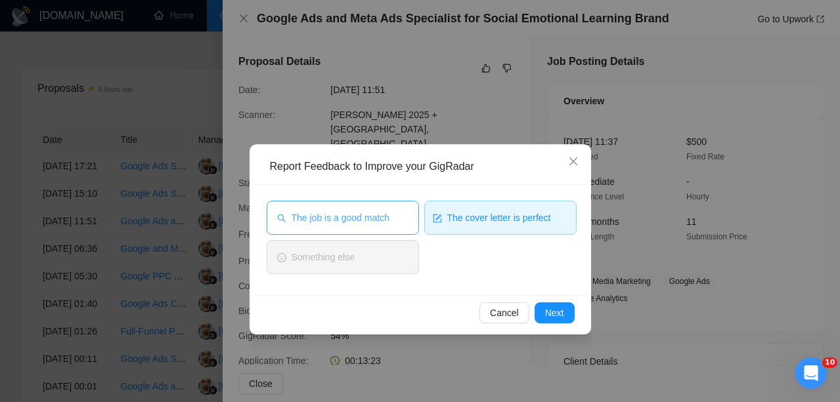
click at [368, 221] on span "The job is a good match" at bounding box center [341, 218] width 98 height 14
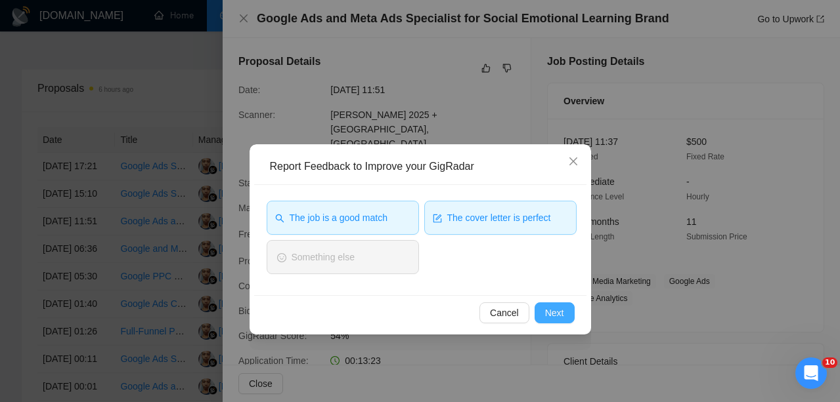
click at [541, 303] on button "Next" at bounding box center [554, 313] width 40 height 21
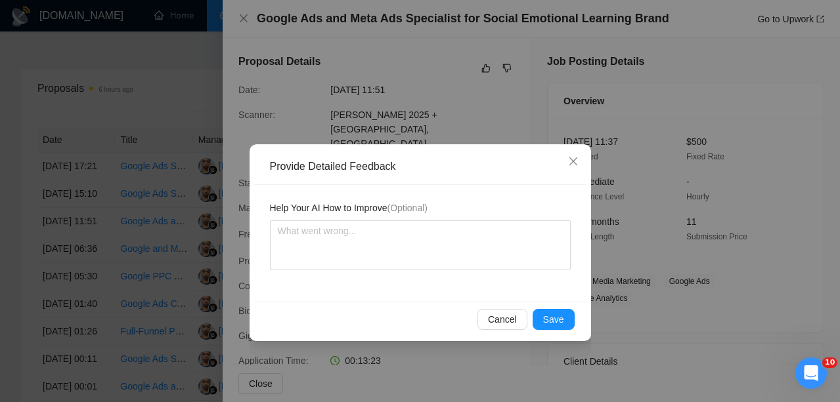
click at [541, 304] on div "Cancel Save" at bounding box center [420, 319] width 332 height 35
click at [548, 304] on div "Cancel Save" at bounding box center [420, 319] width 332 height 35
click at [547, 307] on div "Cancel Save" at bounding box center [420, 319] width 332 height 35
click at [551, 321] on span "Save" at bounding box center [553, 320] width 21 height 14
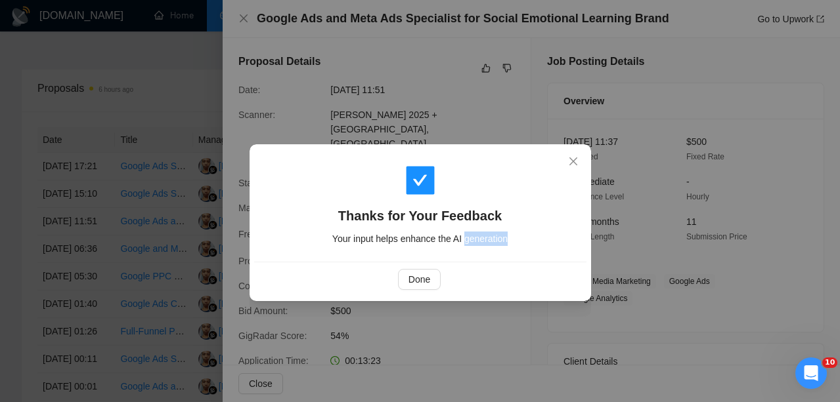
click at [551, 321] on div "Thanks for Your Feedback Your input helps enhance the AI generation Done" at bounding box center [420, 201] width 840 height 402
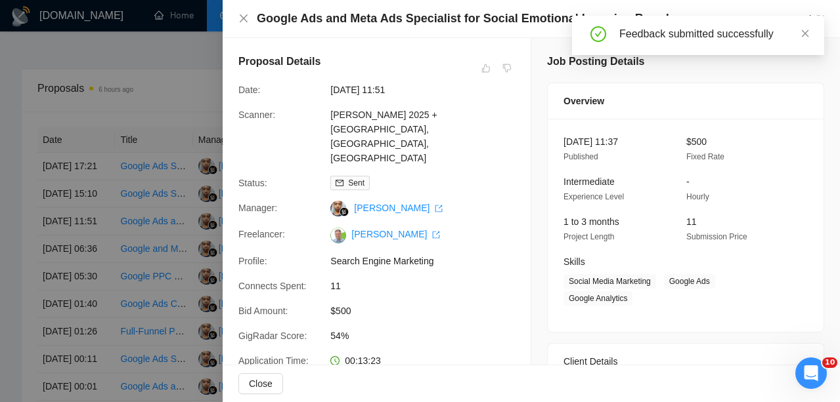
click at [46, 223] on div at bounding box center [420, 201] width 840 height 402
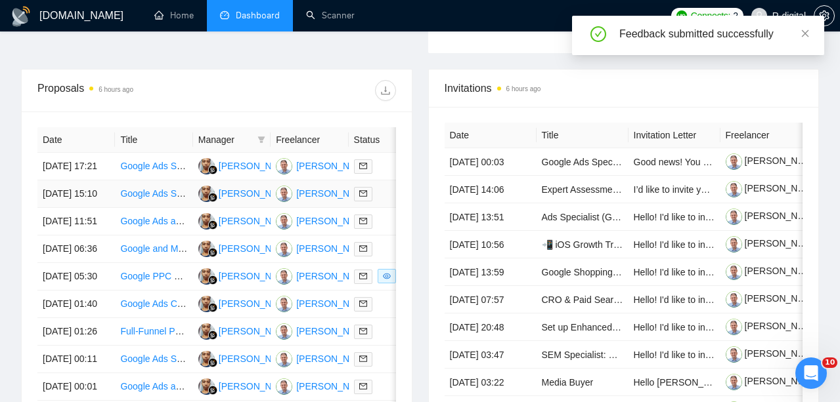
click at [92, 208] on td "[DATE] 15:10" at bounding box center [75, 195] width 77 height 28
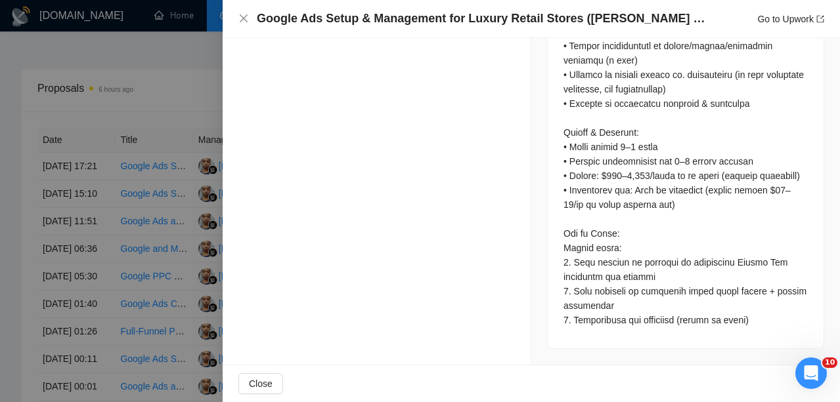
scroll to position [972, 0]
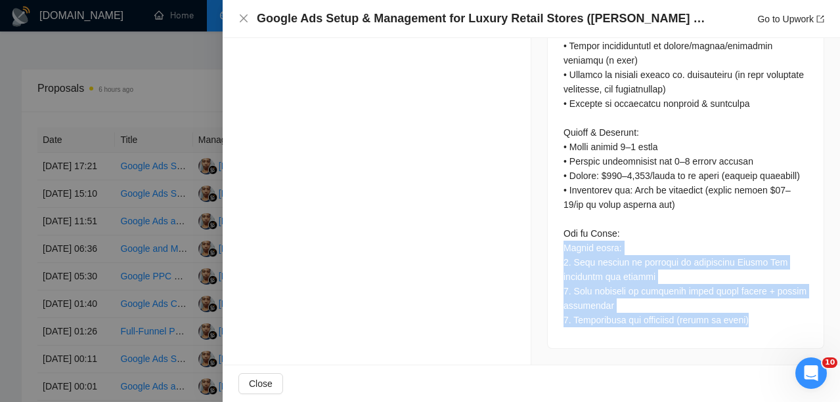
drag, startPoint x: 565, startPoint y: 248, endPoint x: 800, endPoint y: 316, distance: 245.4
copy div "Please share: 1. Case studies or examples of successful Google Ads campaigns yo…"
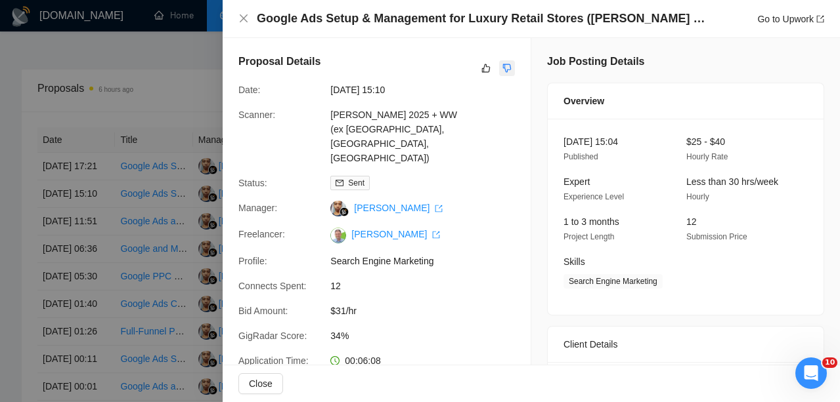
scroll to position [0, 0]
click at [512, 64] on button "button" at bounding box center [507, 68] width 16 height 16
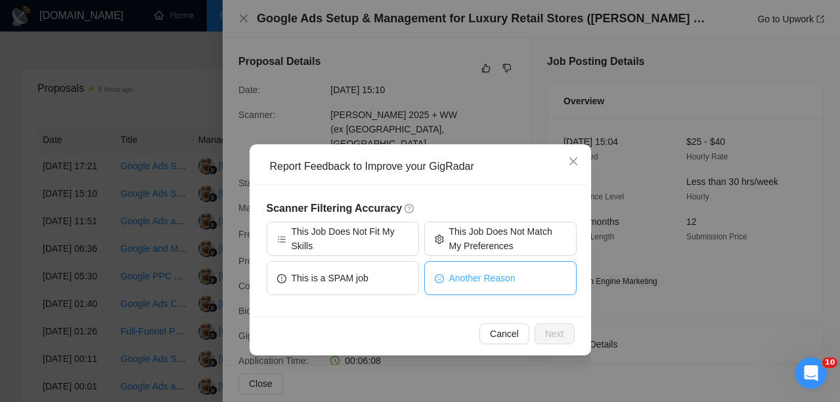
click at [509, 277] on span "Another Reason" at bounding box center [482, 278] width 66 height 14
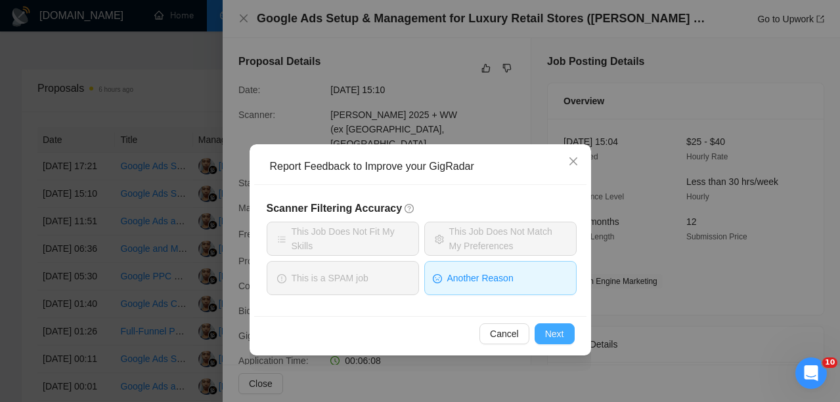
click at [548, 339] on span "Next" at bounding box center [554, 334] width 19 height 14
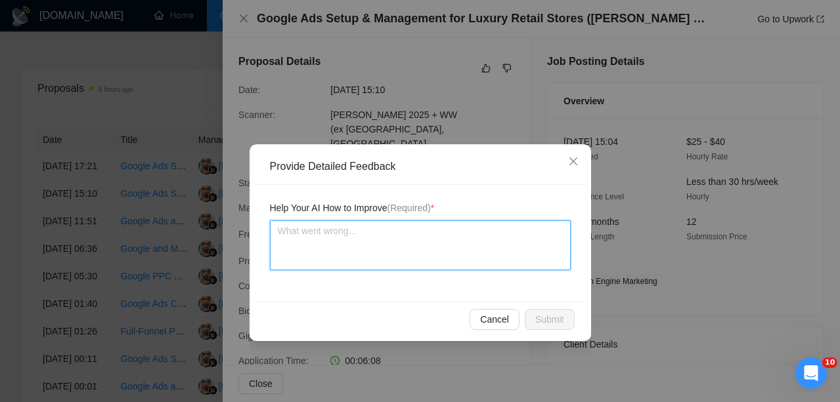
click at [452, 237] on textarea at bounding box center [420, 246] width 301 height 50
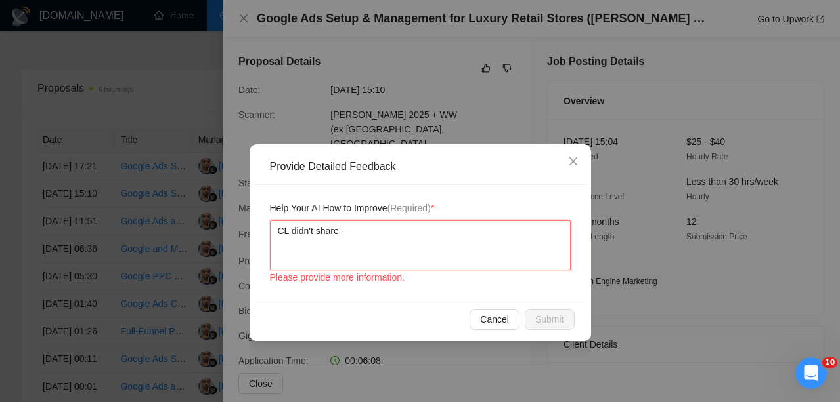
paste textarea "Please share: 1. Case studies or examples of successful Google Ads campaigns yo…"
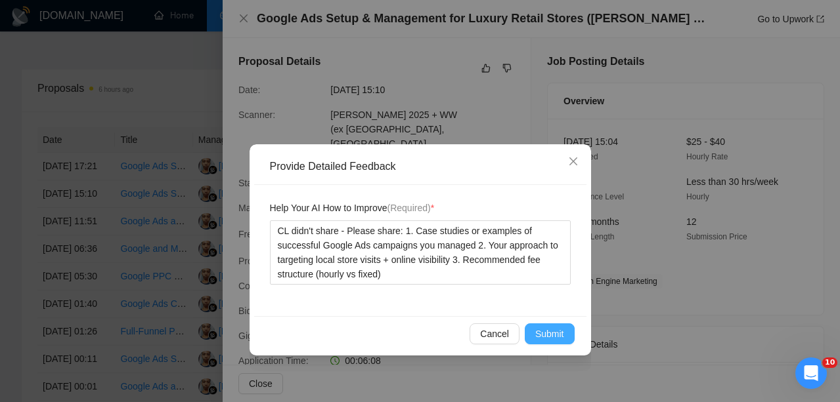
click at [550, 338] on span "Submit" at bounding box center [549, 334] width 29 height 14
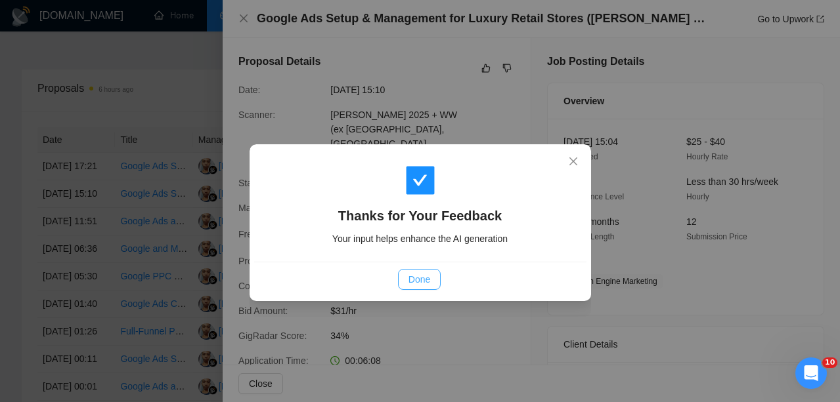
click at [421, 272] on button "Done" at bounding box center [419, 279] width 43 height 21
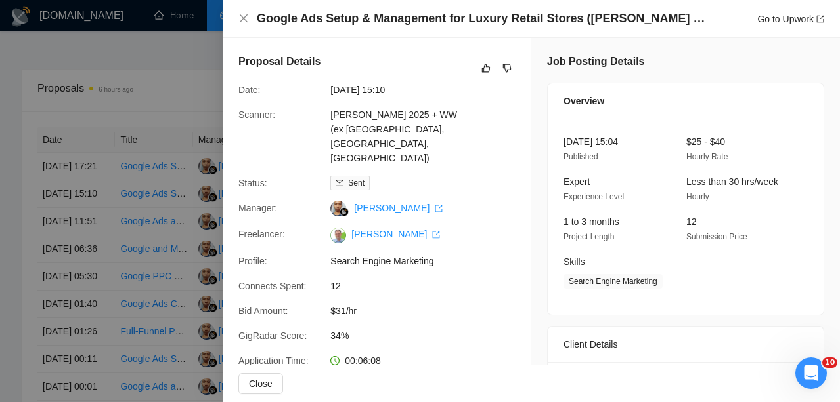
click at [261, 5] on div "Google Ads Setup & Management for Luxury Retail Stores ([PERSON_NAME] & Rozen […" at bounding box center [531, 19] width 617 height 38
click at [112, 160] on div at bounding box center [420, 201] width 840 height 402
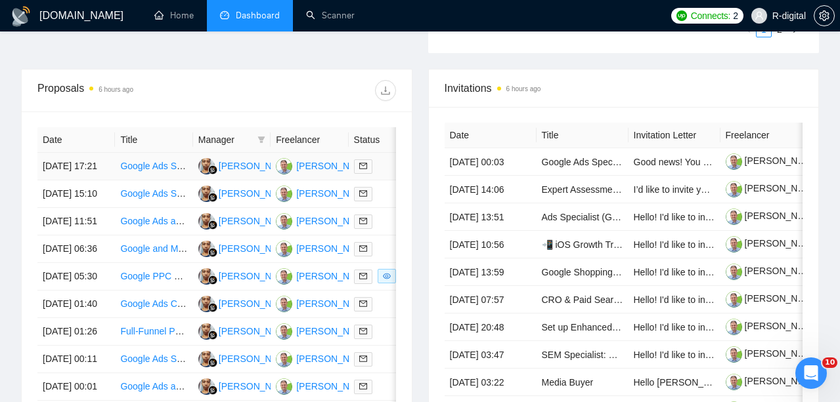
click at [102, 173] on td "[DATE] 17:21" at bounding box center [75, 167] width 77 height 28
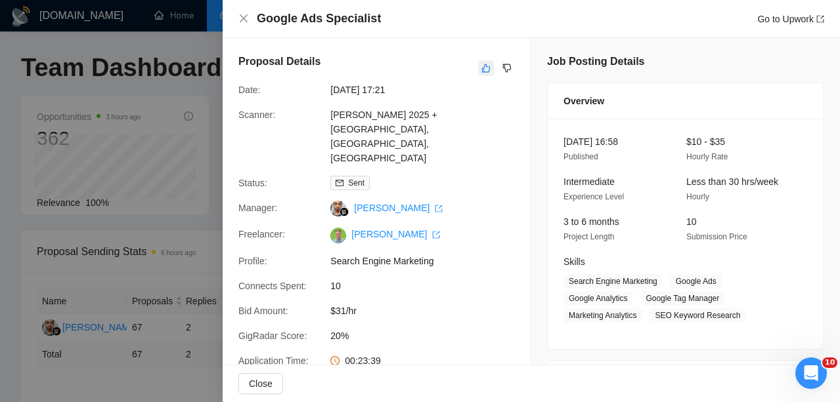
click at [485, 67] on icon "like" at bounding box center [485, 68] width 9 height 11
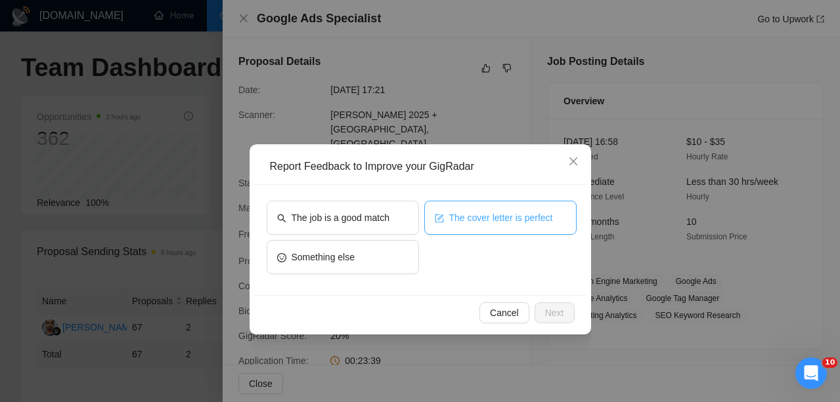
click at [469, 211] on span "The cover letter is perfect" at bounding box center [501, 218] width 104 height 14
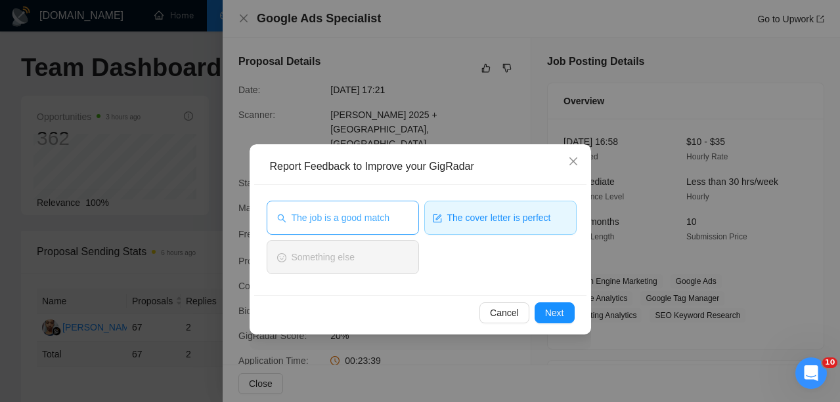
click at [349, 229] on button "The job is a good match" at bounding box center [343, 218] width 152 height 34
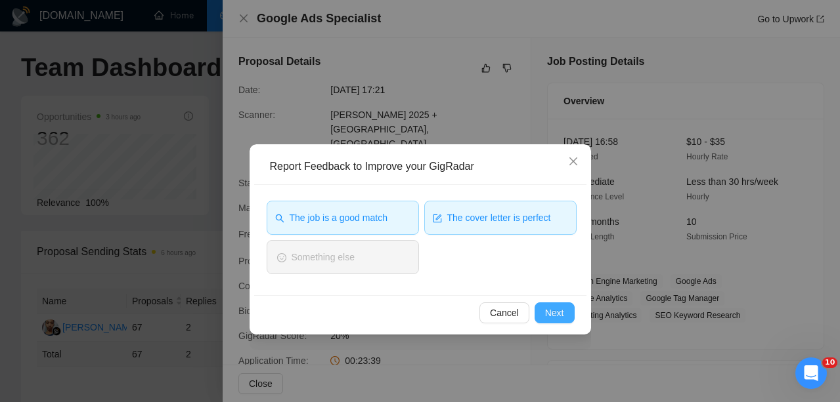
click at [548, 311] on span "Next" at bounding box center [554, 313] width 19 height 14
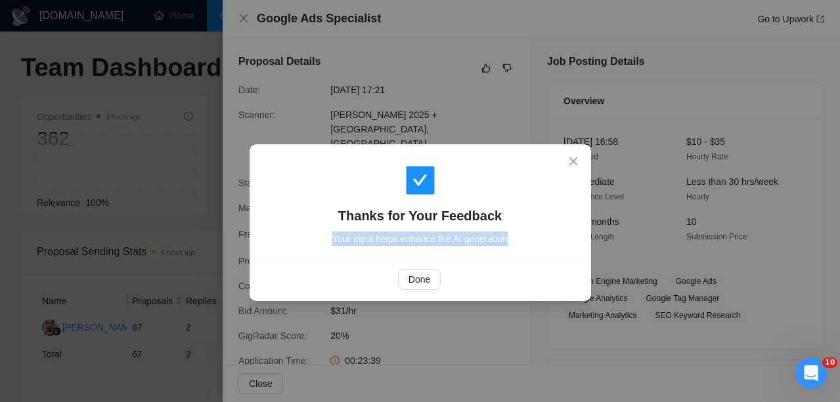
click at [548, 311] on div "Thanks for Your Feedback Your input helps enhance the AI generation Done" at bounding box center [420, 201] width 840 height 402
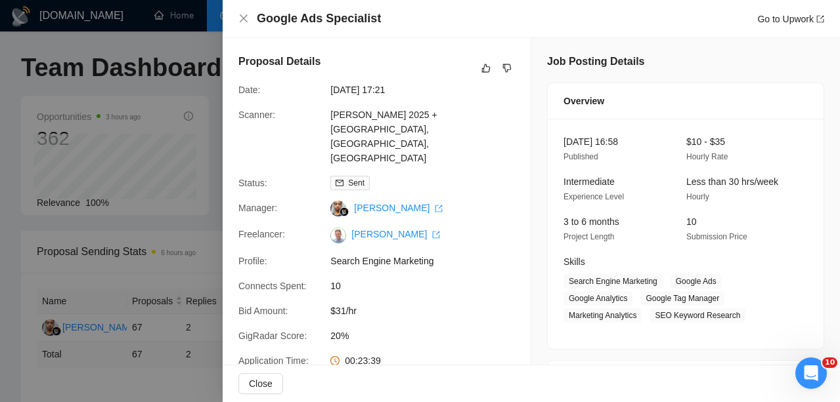
click at [147, 272] on div at bounding box center [420, 201] width 840 height 402
